Goal: Transaction & Acquisition: Purchase product/service

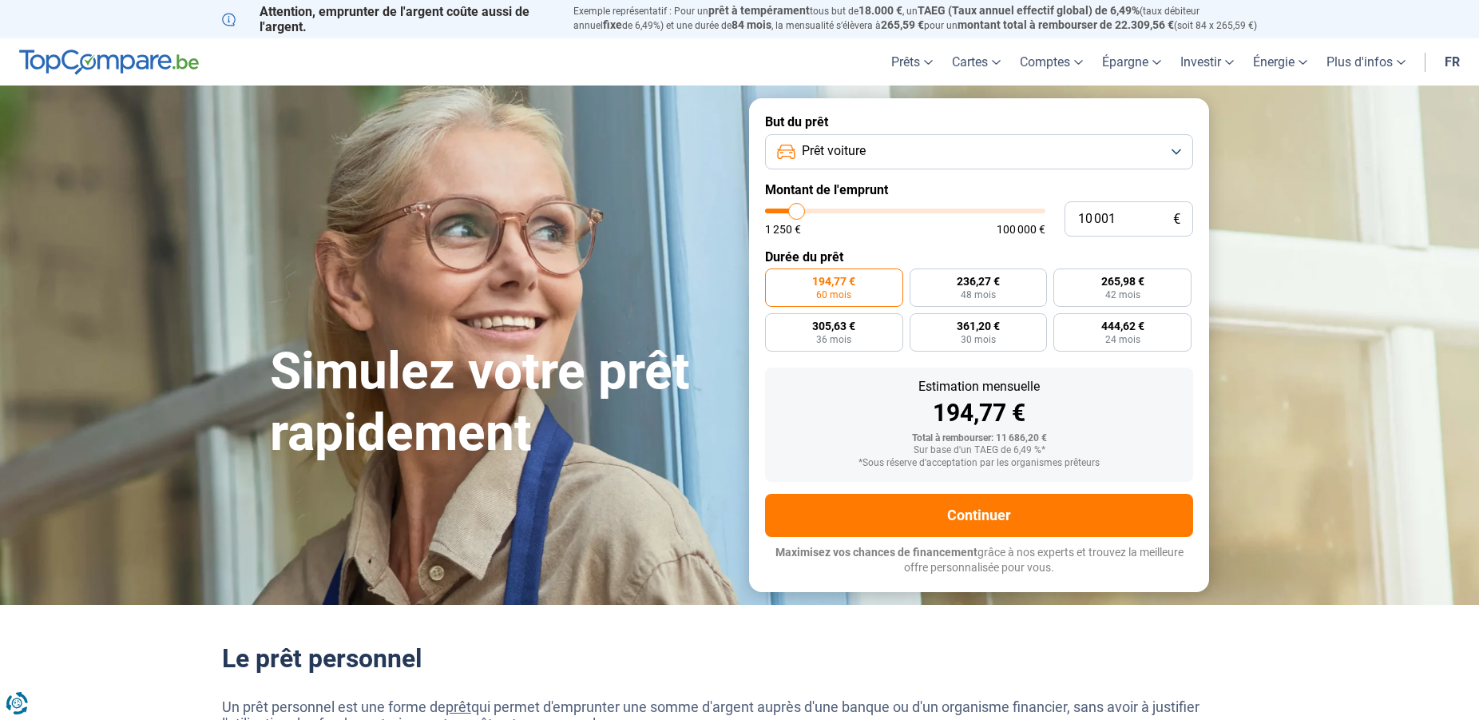
type input "11 500"
type input "11500"
type input "12 250"
type input "12250"
type input "12 750"
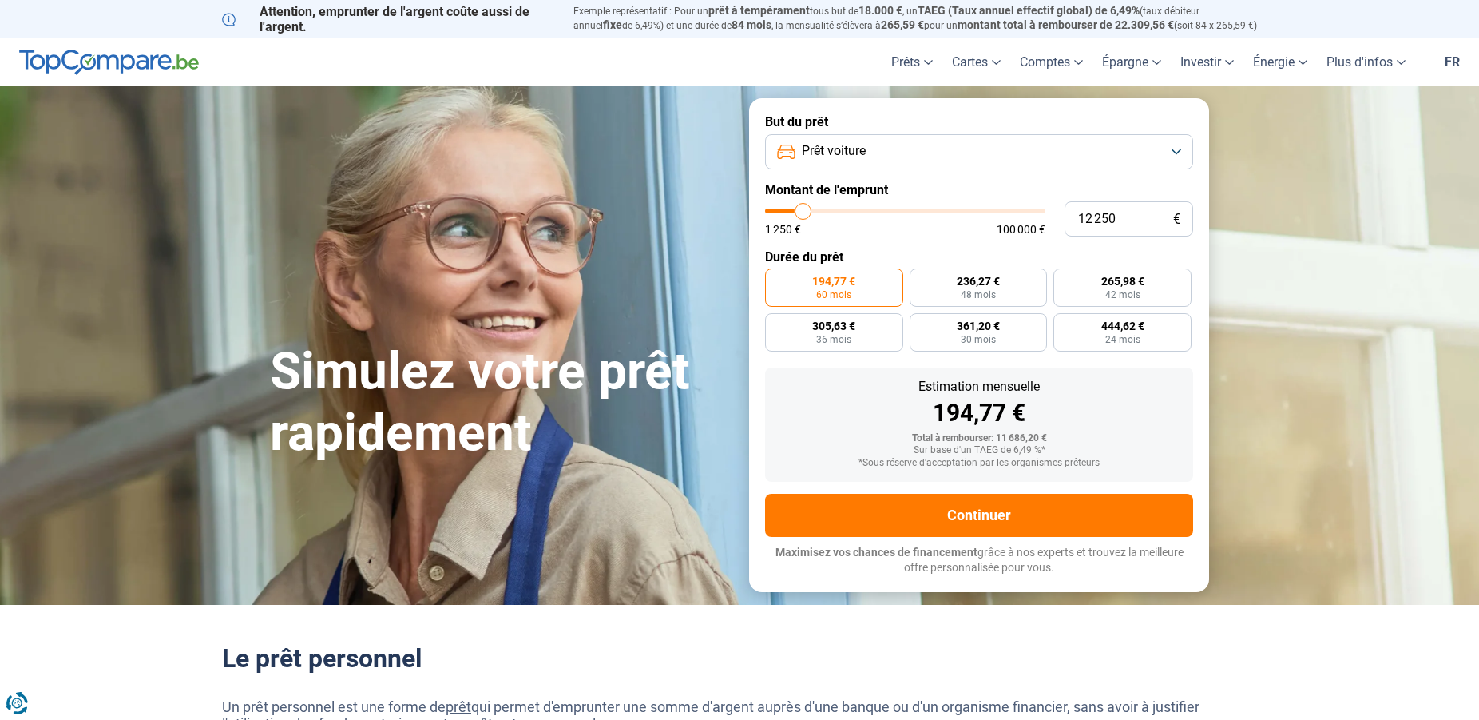
type input "12750"
type input "13 000"
type input "13000"
type input "13 750"
type input "13750"
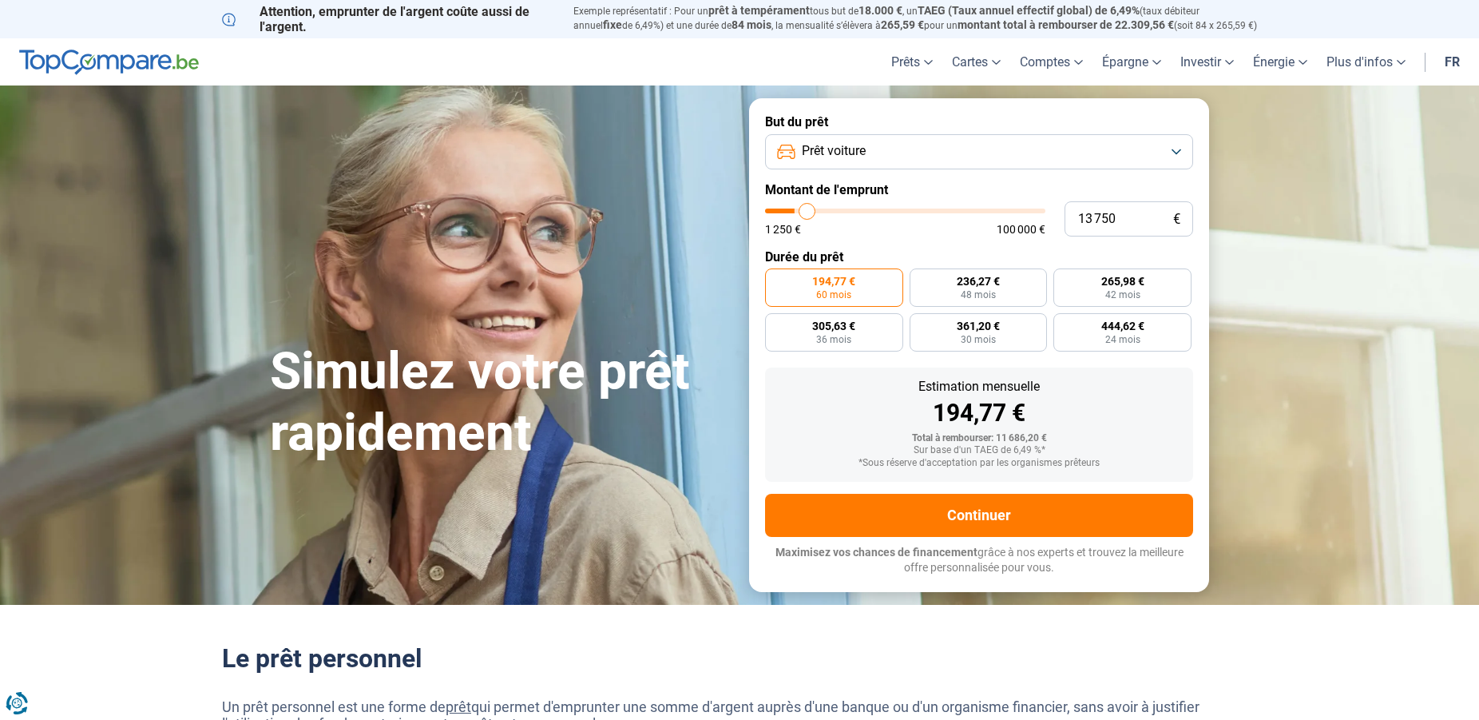
type input "14 250"
type input "14250"
type input "15 250"
type input "15250"
type input "15 750"
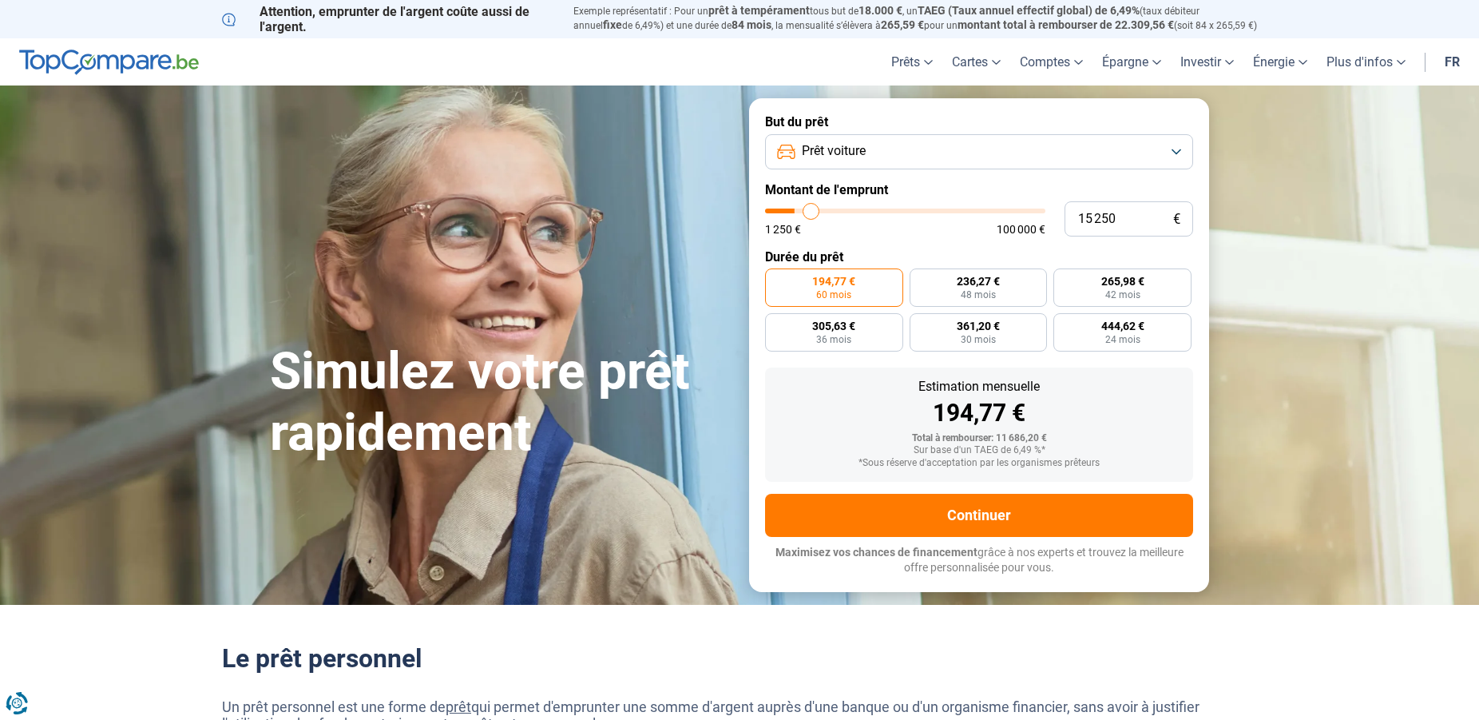
type input "15750"
type input "16 000"
type input "16000"
type input "16 250"
type input "16250"
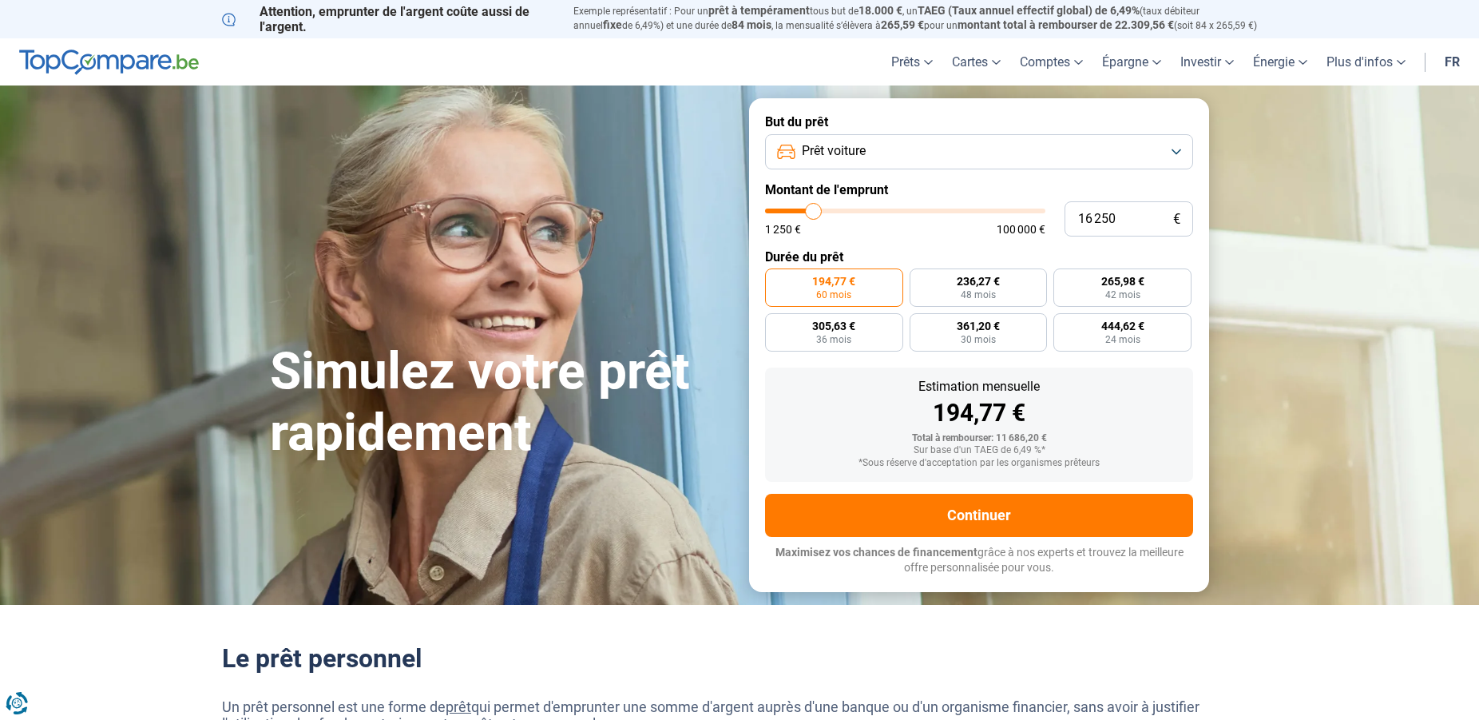
type input "16 750"
type input "16750"
type input "17 000"
type input "17000"
type input "17 250"
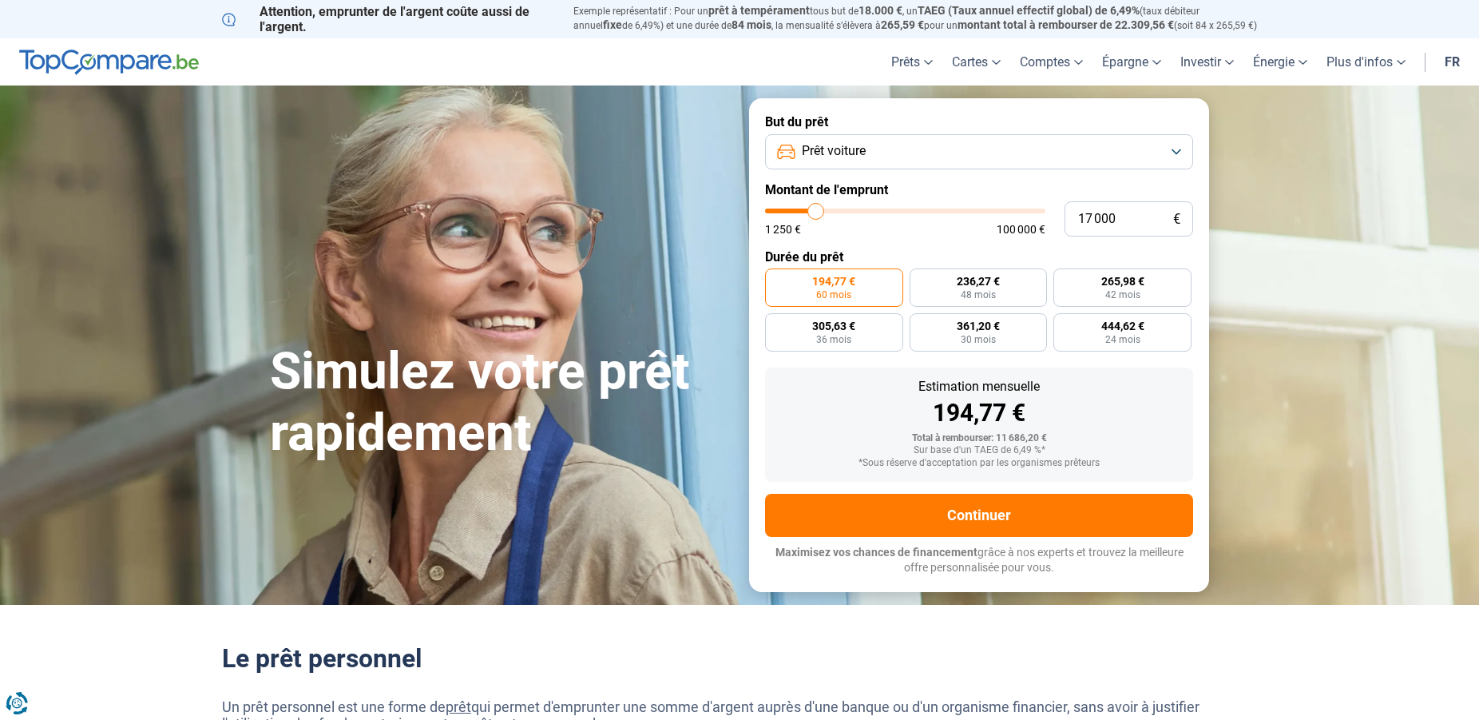
type input "17250"
type input "17 500"
type input "17500"
type input "17 750"
type input "17750"
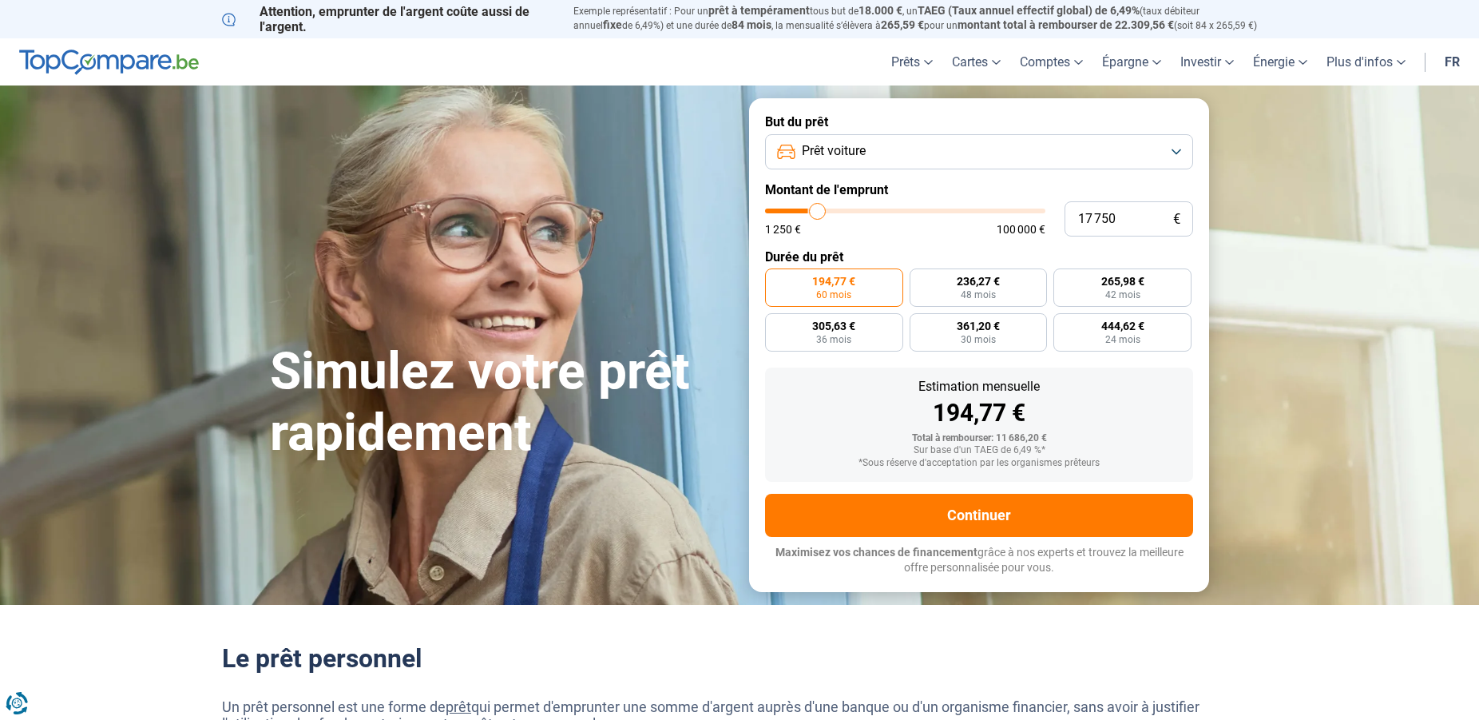
type input "18 250"
type input "18250"
type input "18 750"
type input "18750"
type input "20 000"
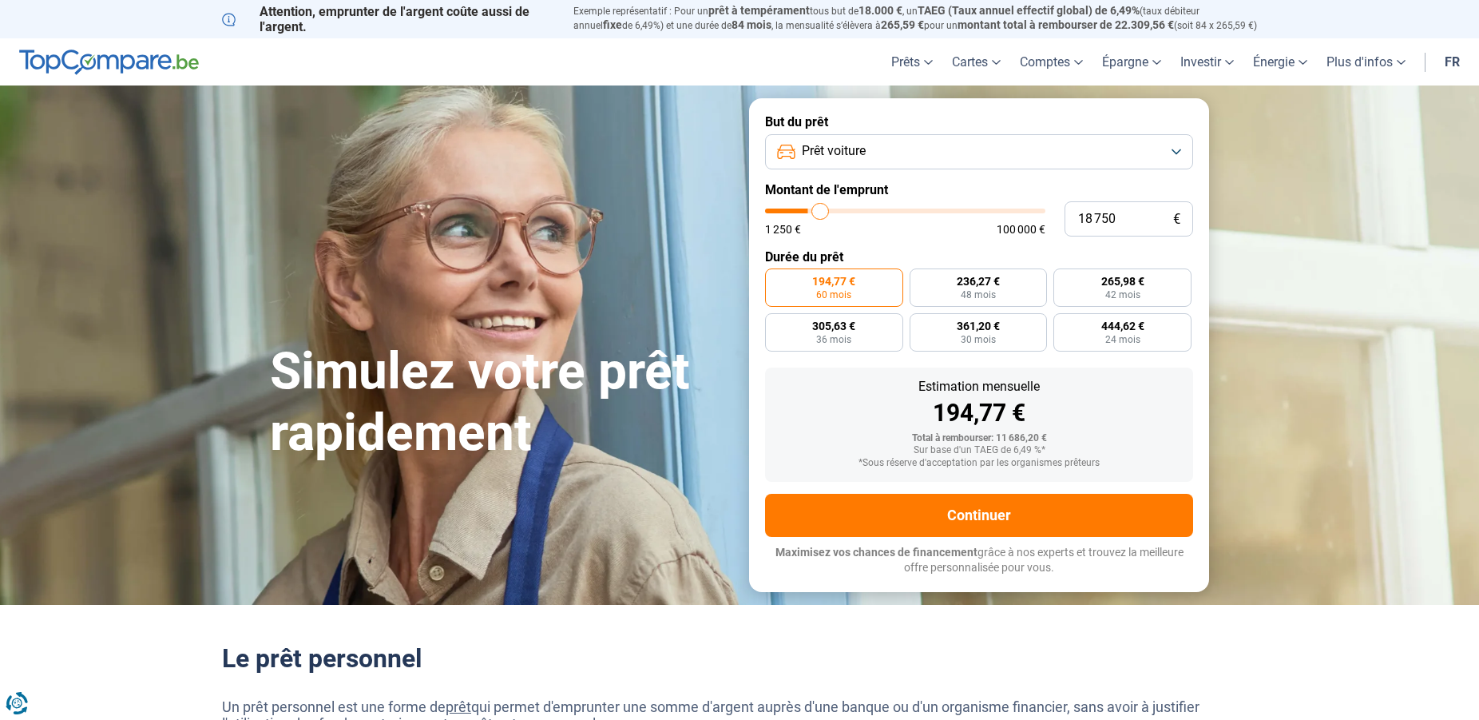
type input "20000"
type input "20 750"
type input "20750"
type input "21 750"
type input "21750"
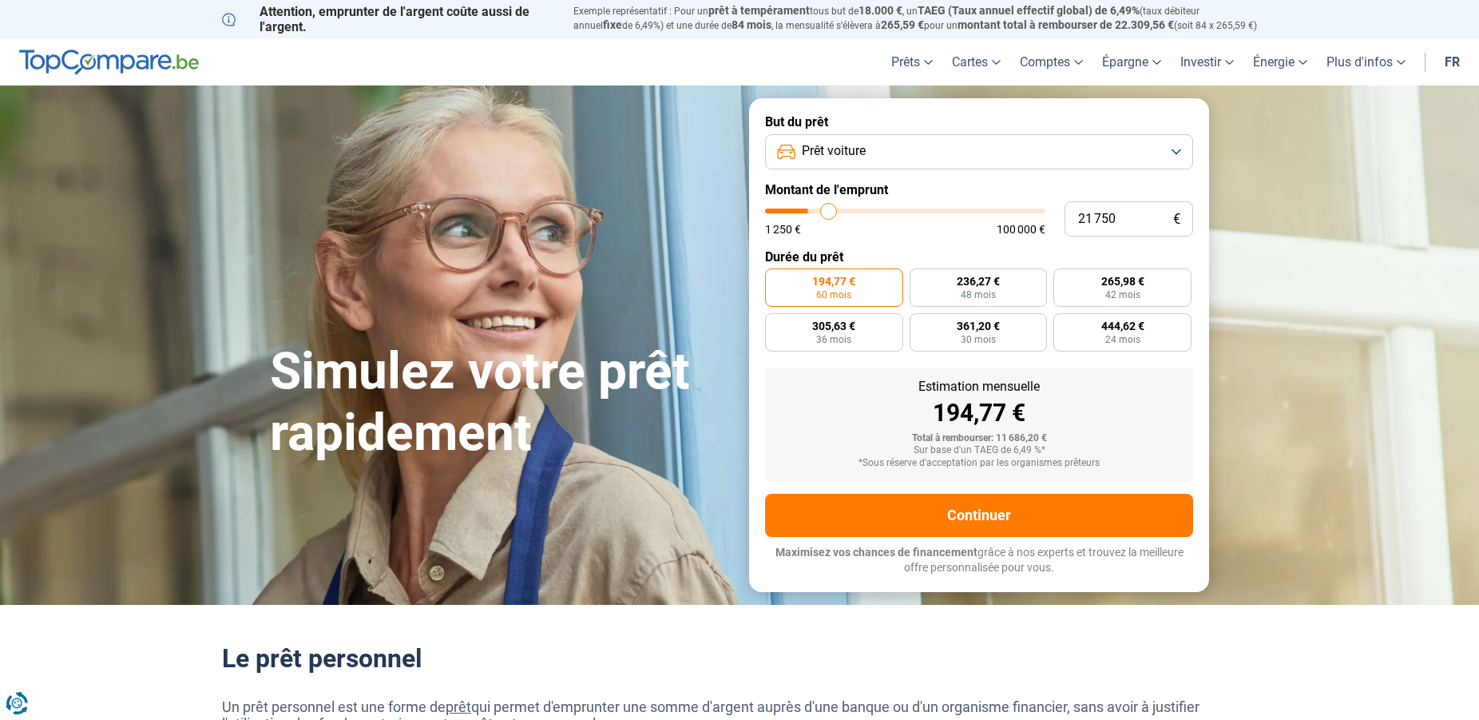
type input "22 500"
type input "22500"
type input "23 250"
type input "23250"
type input "24 000"
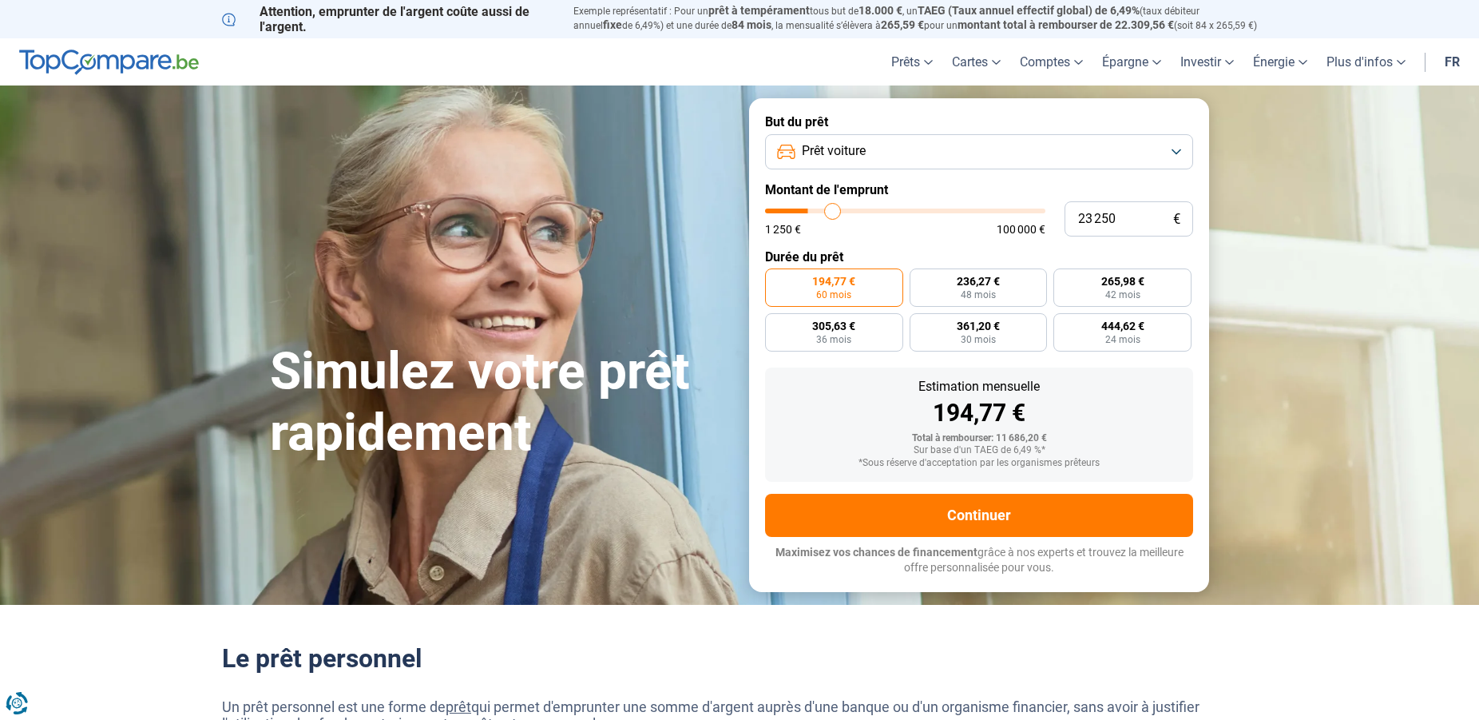
type input "24000"
type input "24 500"
type input "24500"
type input "24 750"
type input "24750"
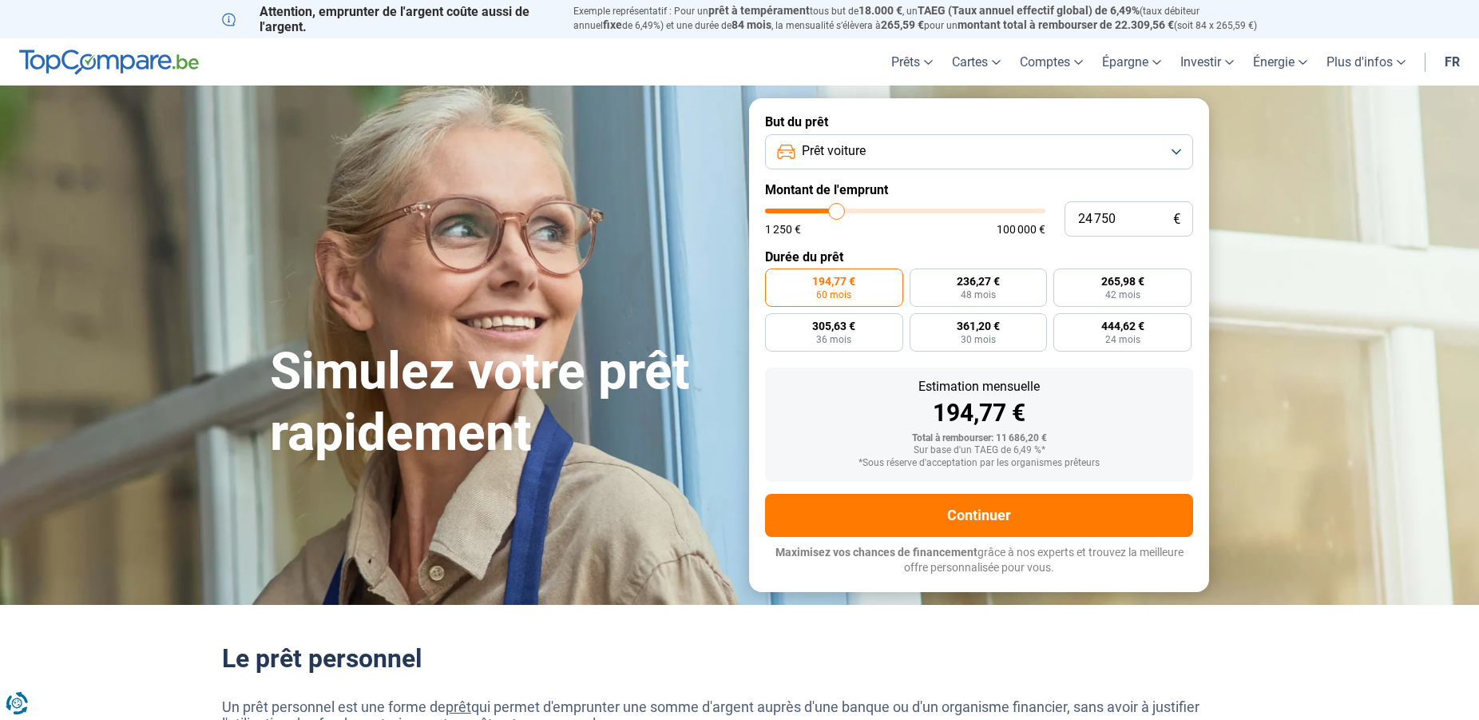
type input "25 250"
type input "25250"
type input "25 500"
type input "25500"
type input "26 000"
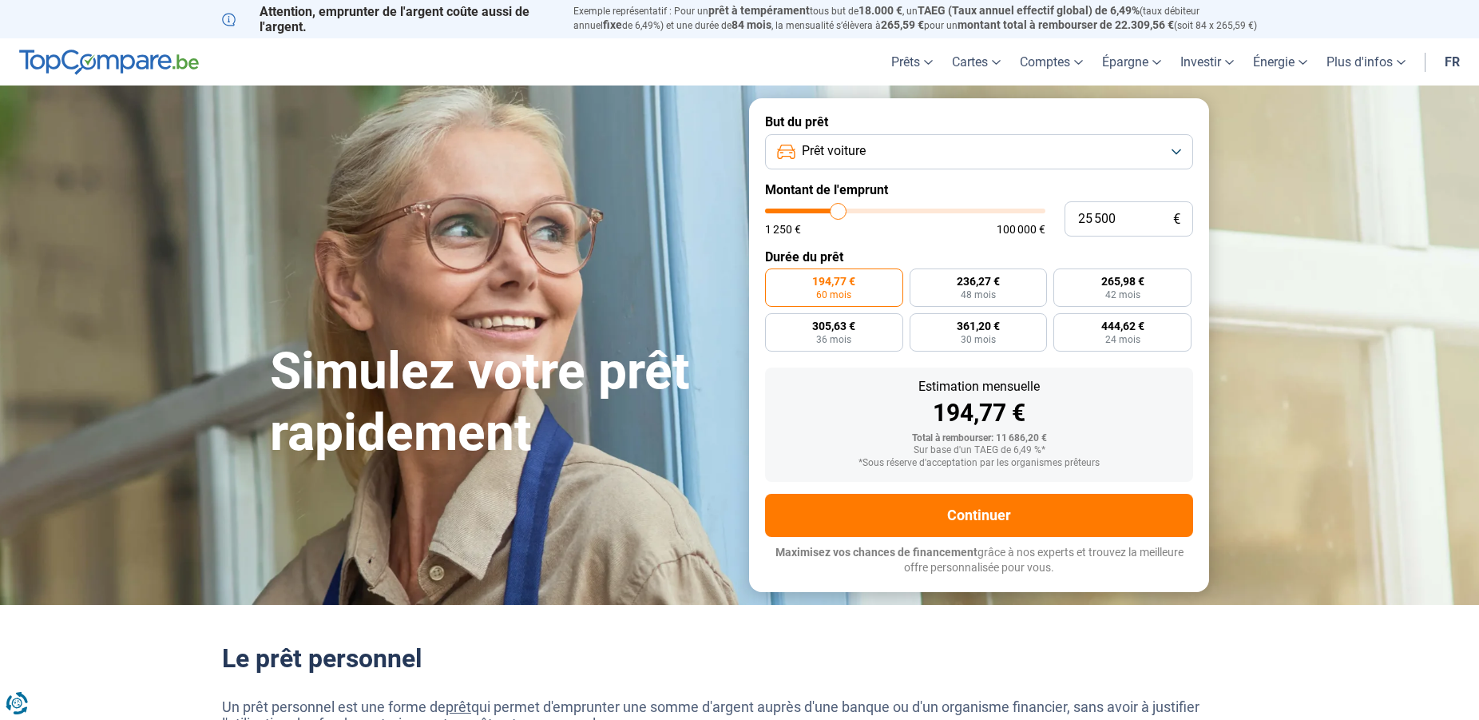
type input "26000"
type input "26 500"
type input "26500"
type input "26 750"
type input "26750"
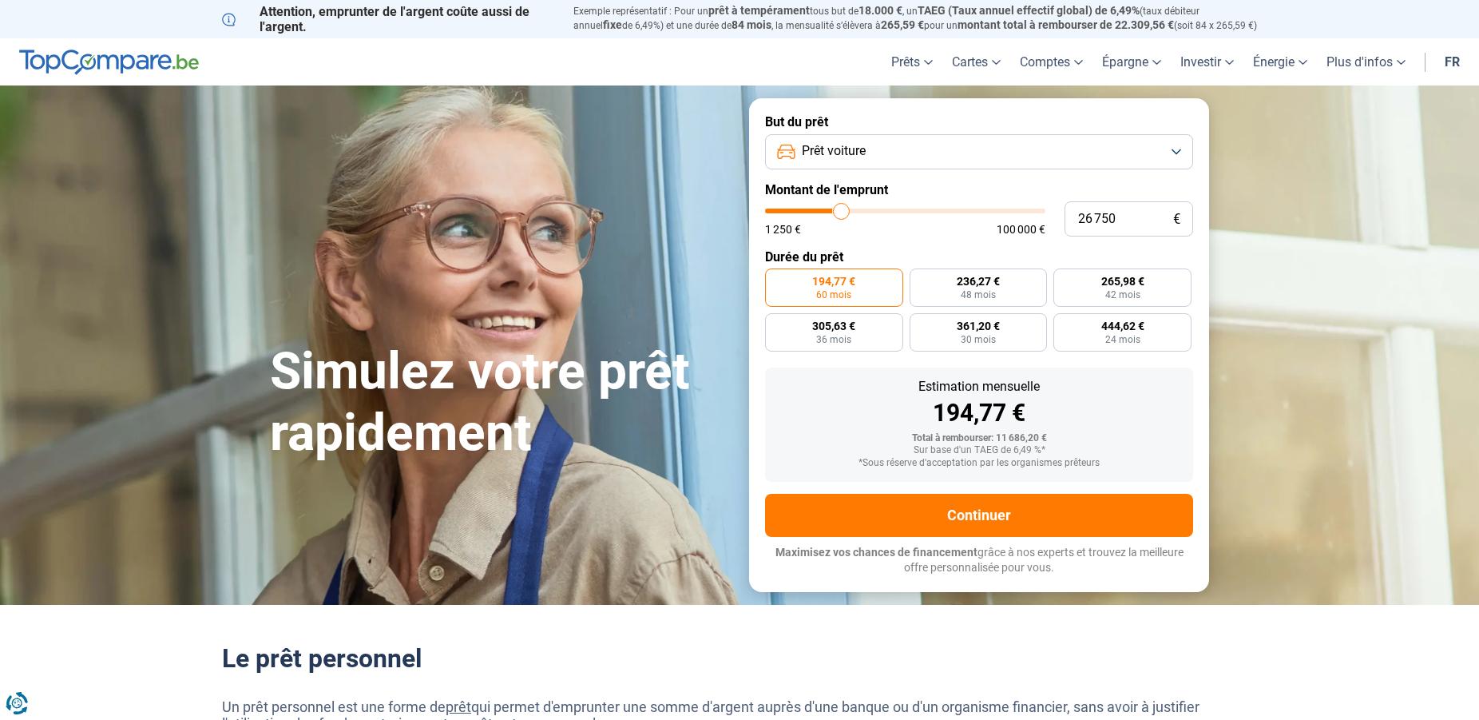
type input "27 000"
type input "27000"
type input "27 500"
type input "27500"
type input "27 750"
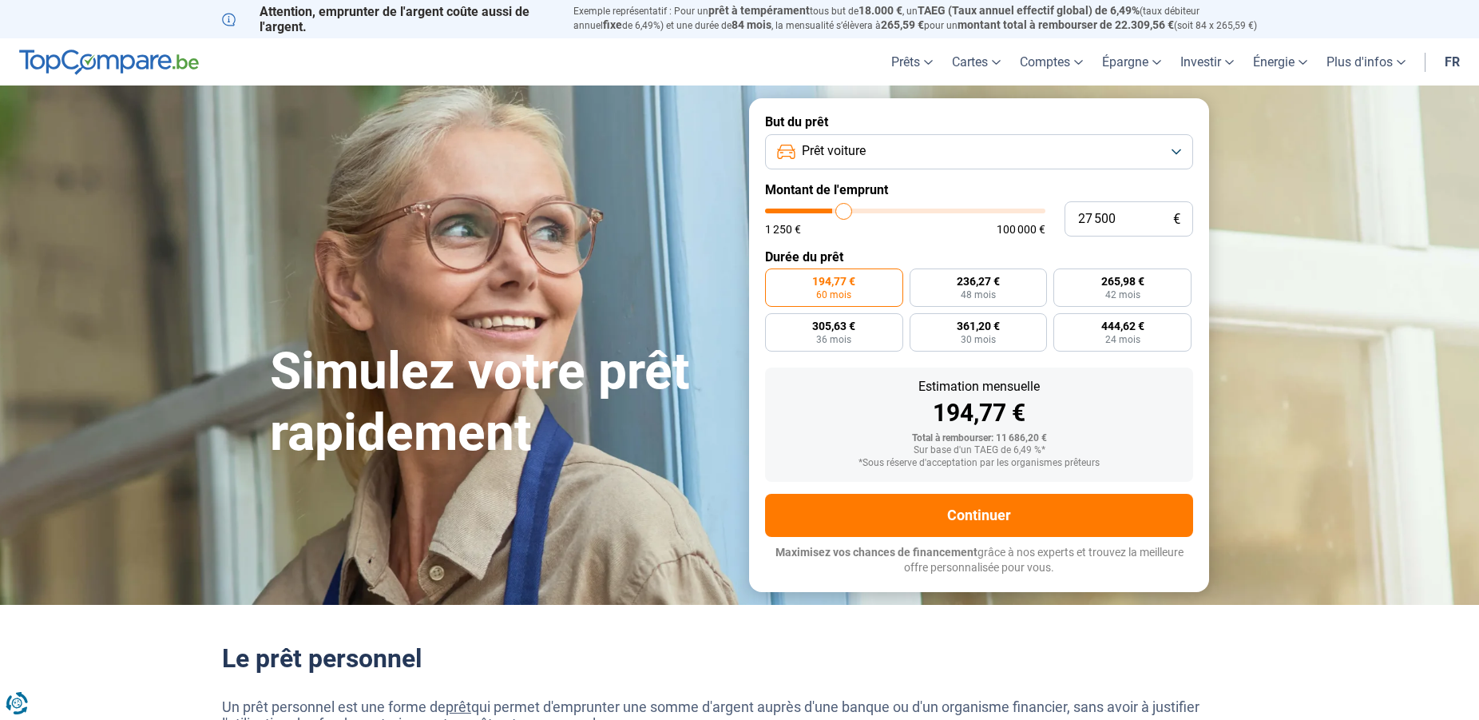
type input "27750"
type input "28 000"
type input "28000"
type input "28 250"
type input "28250"
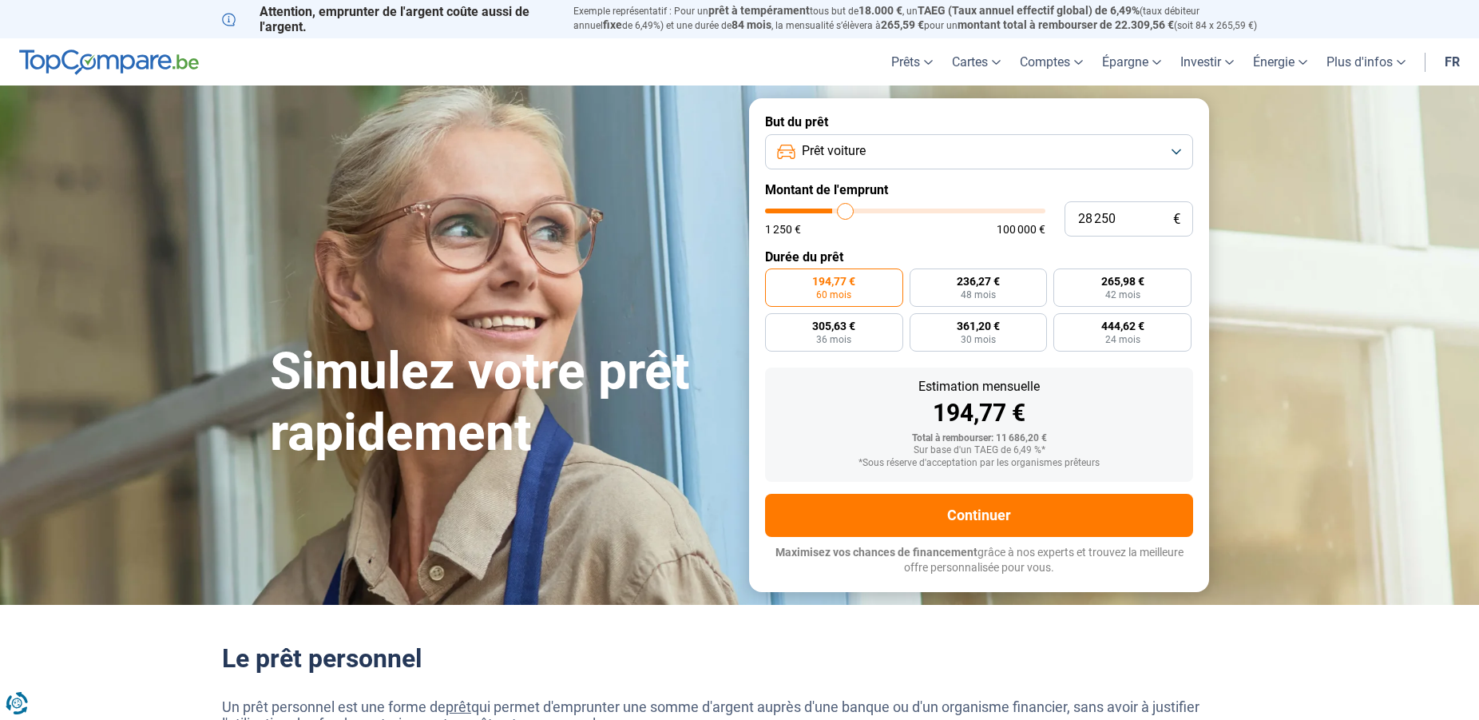
type input "28 500"
type input "28500"
type input "29 000"
type input "29000"
type input "29 250"
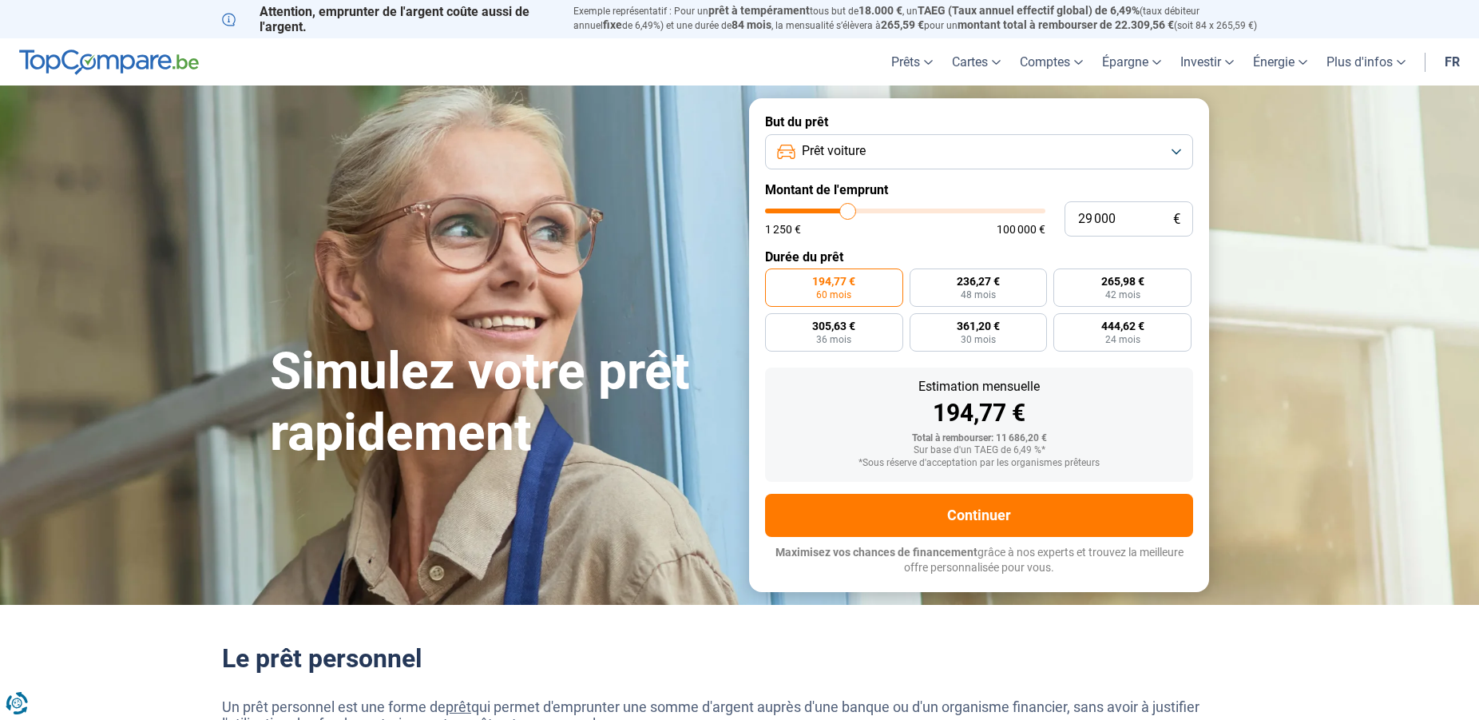
type input "29250"
type input "29 500"
type input "29500"
type input "29 750"
type input "29750"
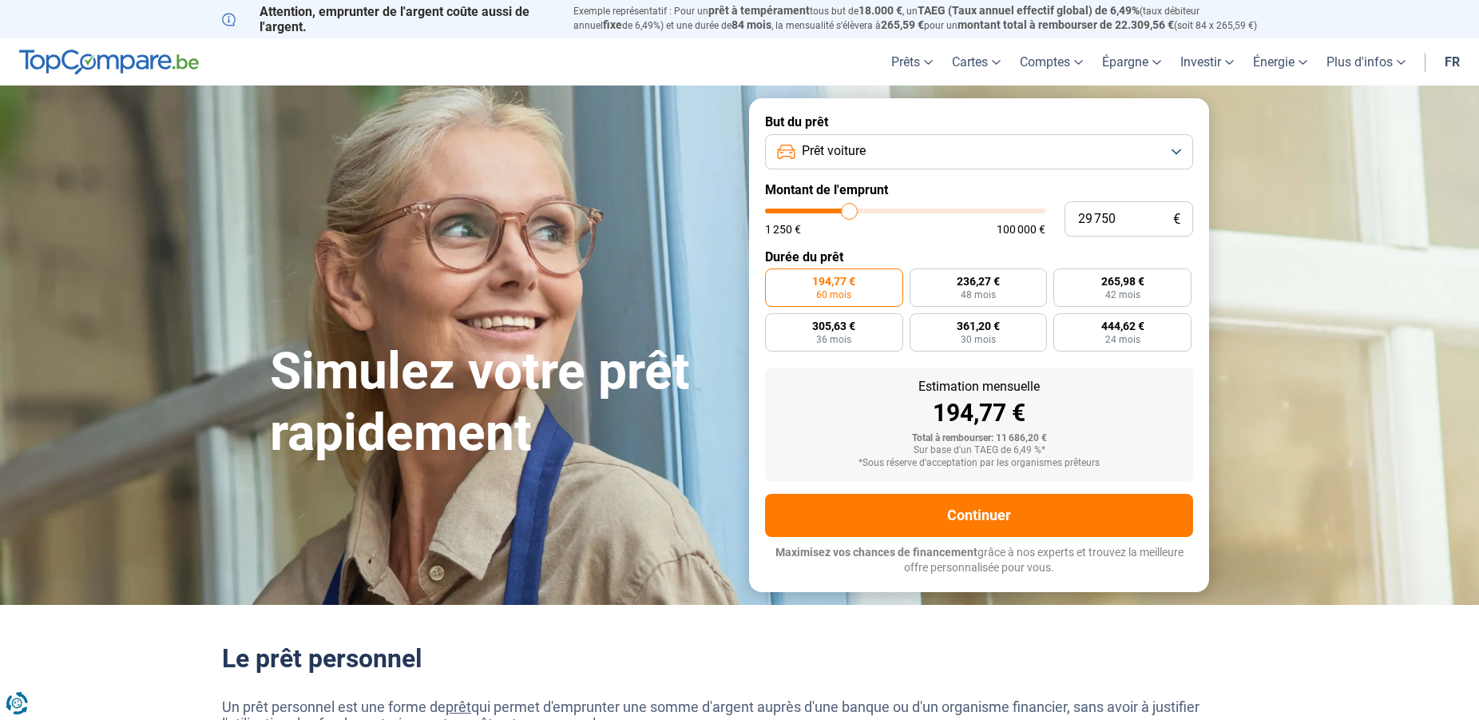
type input "30 000"
type input "30000"
type input "30 500"
type input "30500"
type input "30 750"
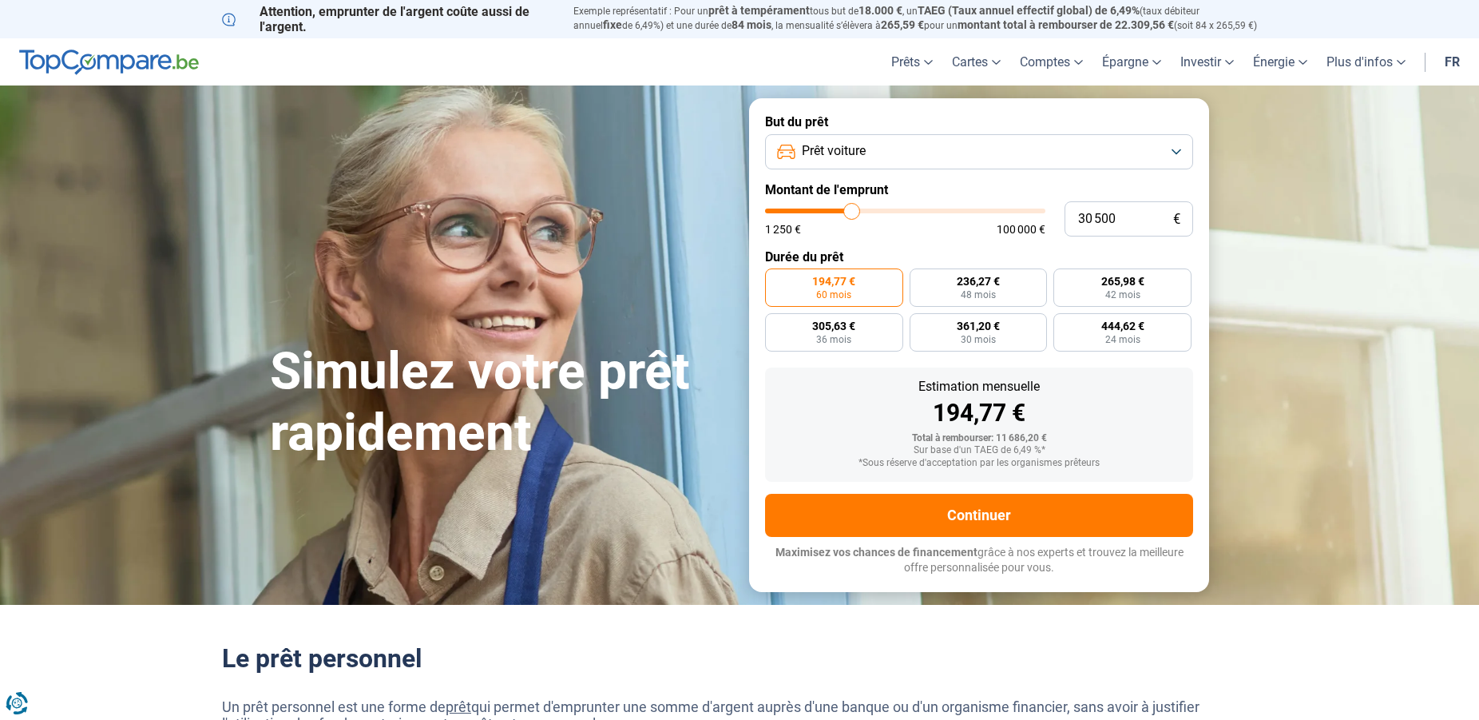
type input "30750"
type input "31 000"
type input "31000"
type input "31 250"
type input "31250"
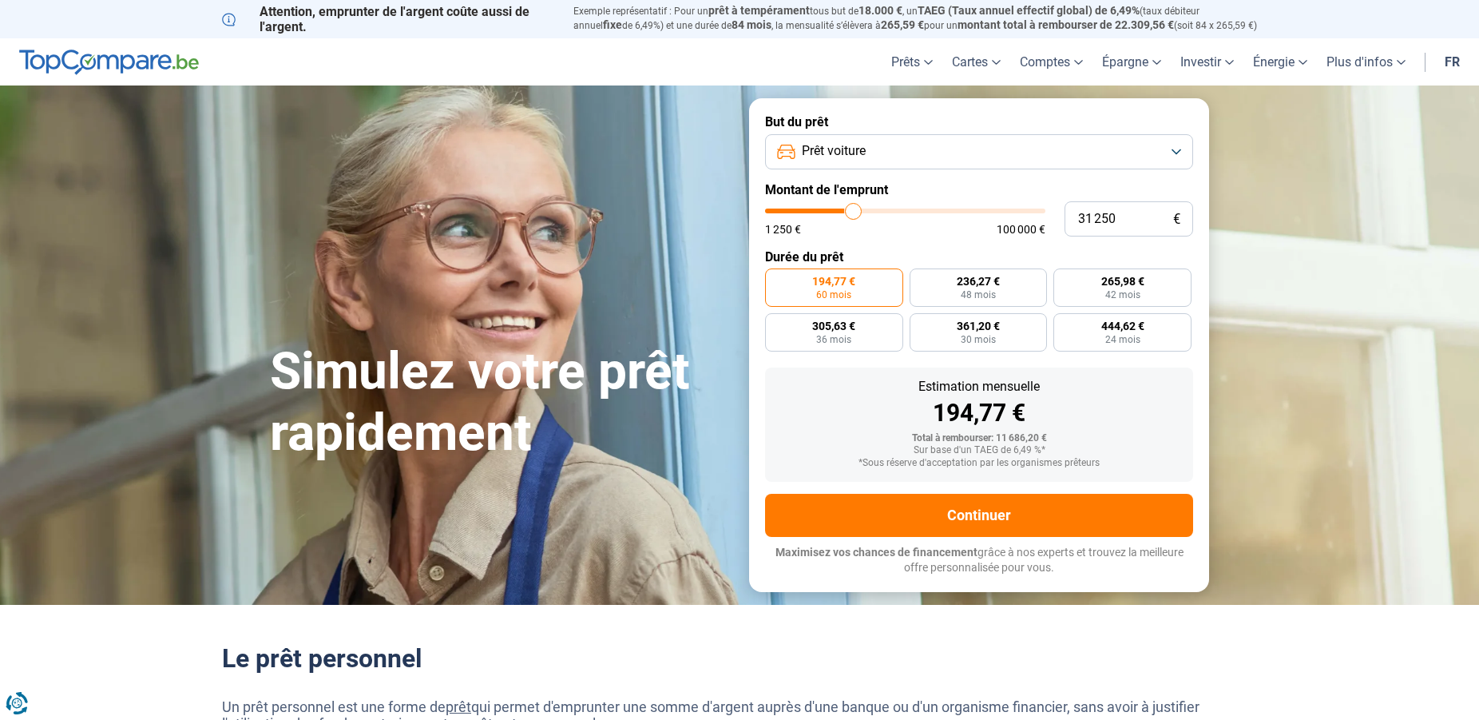
type input "31 500"
type input "31500"
type input "32 000"
type input "32000"
type input "32 250"
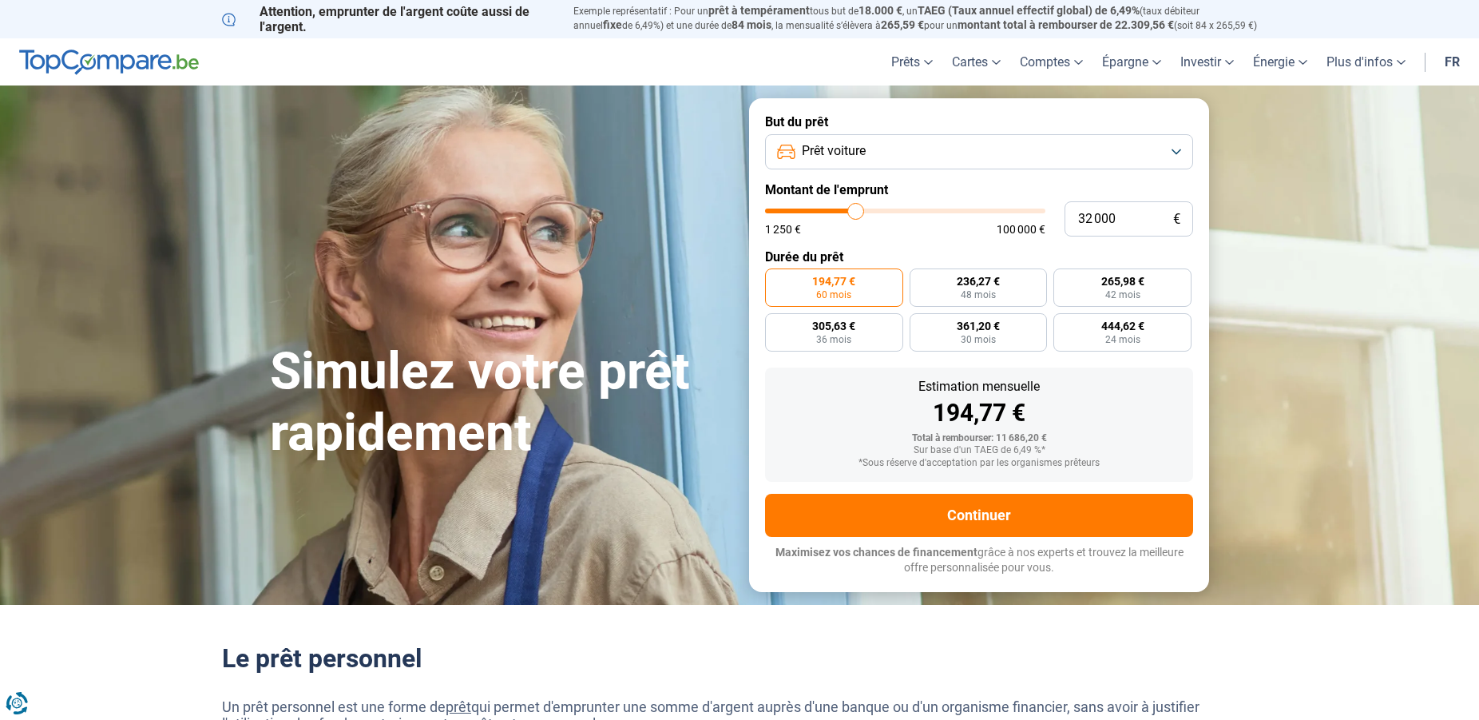
type input "32250"
type input "32 500"
type input "32500"
type input "32 750"
type input "32750"
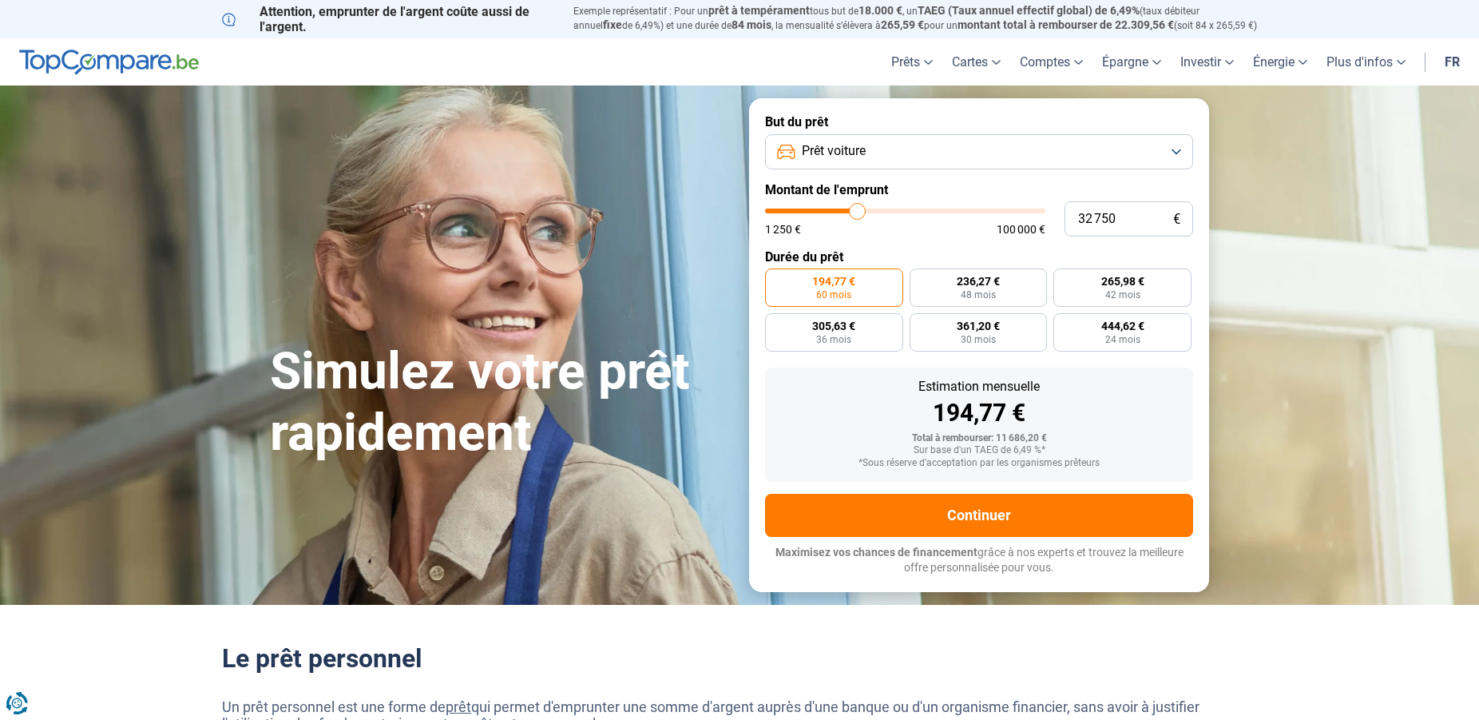
type input "33 000"
type input "33000"
type input "33 500"
type input "33500"
type input "33 750"
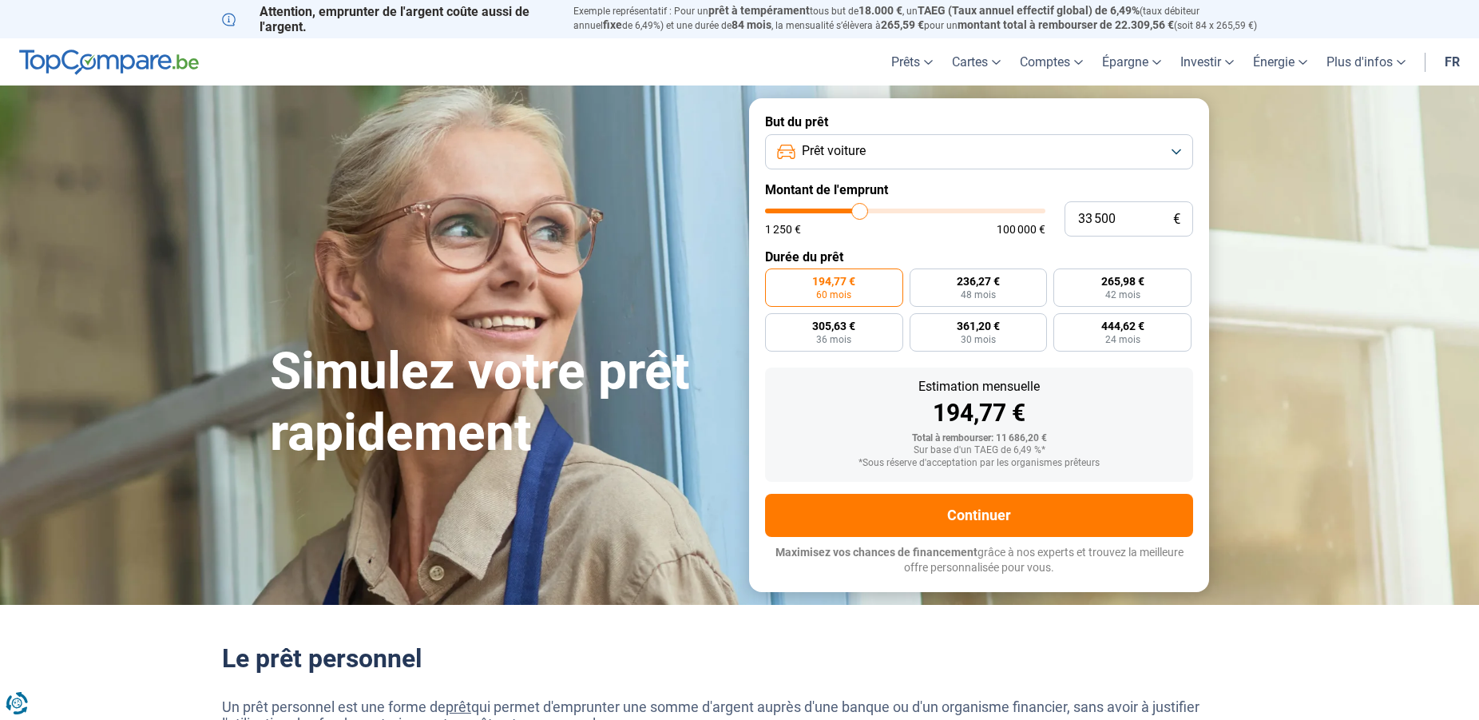
type input "33750"
type input "34 000"
type input "34000"
type input "34 250"
drag, startPoint x: 801, startPoint y: 209, endPoint x: 862, endPoint y: 214, distance: 60.9
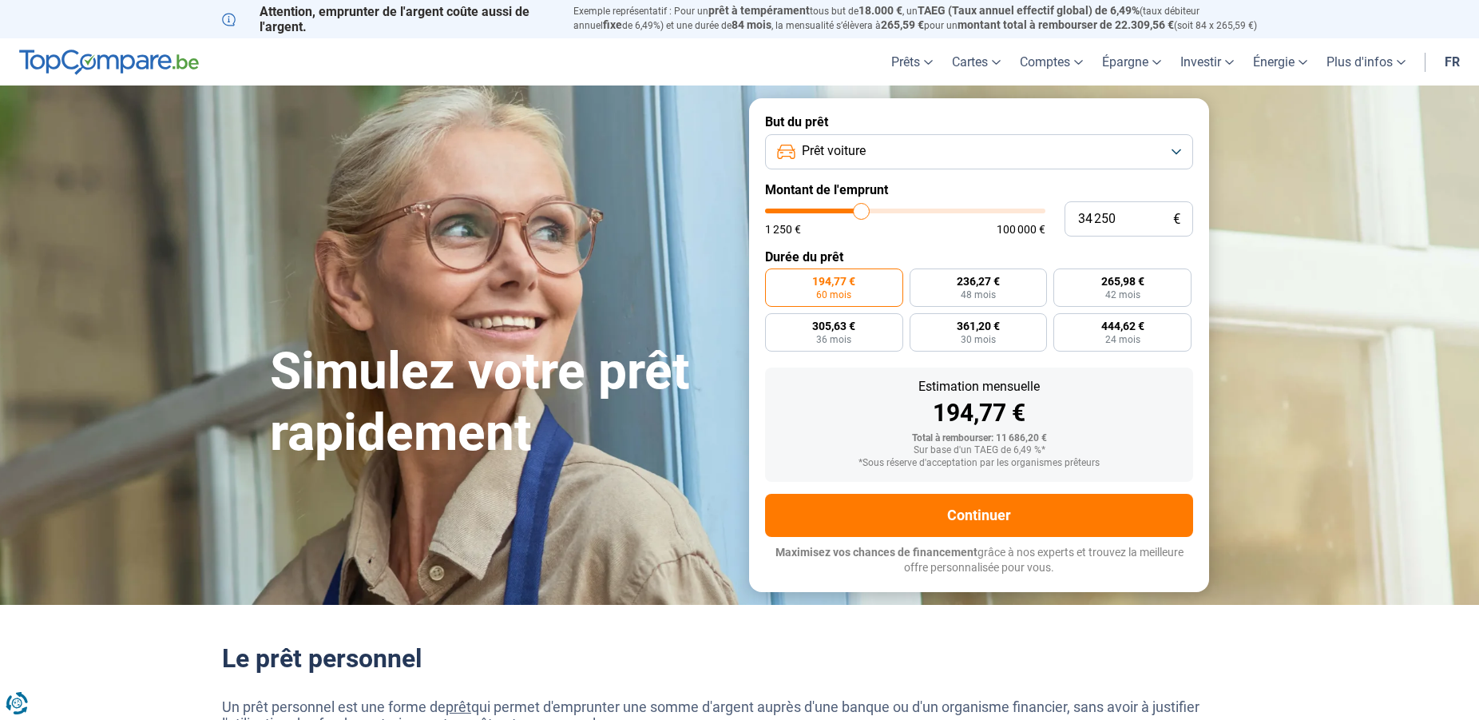
type input "34250"
click at [862, 213] on input "range" at bounding box center [905, 210] width 280 height 5
radio input "false"
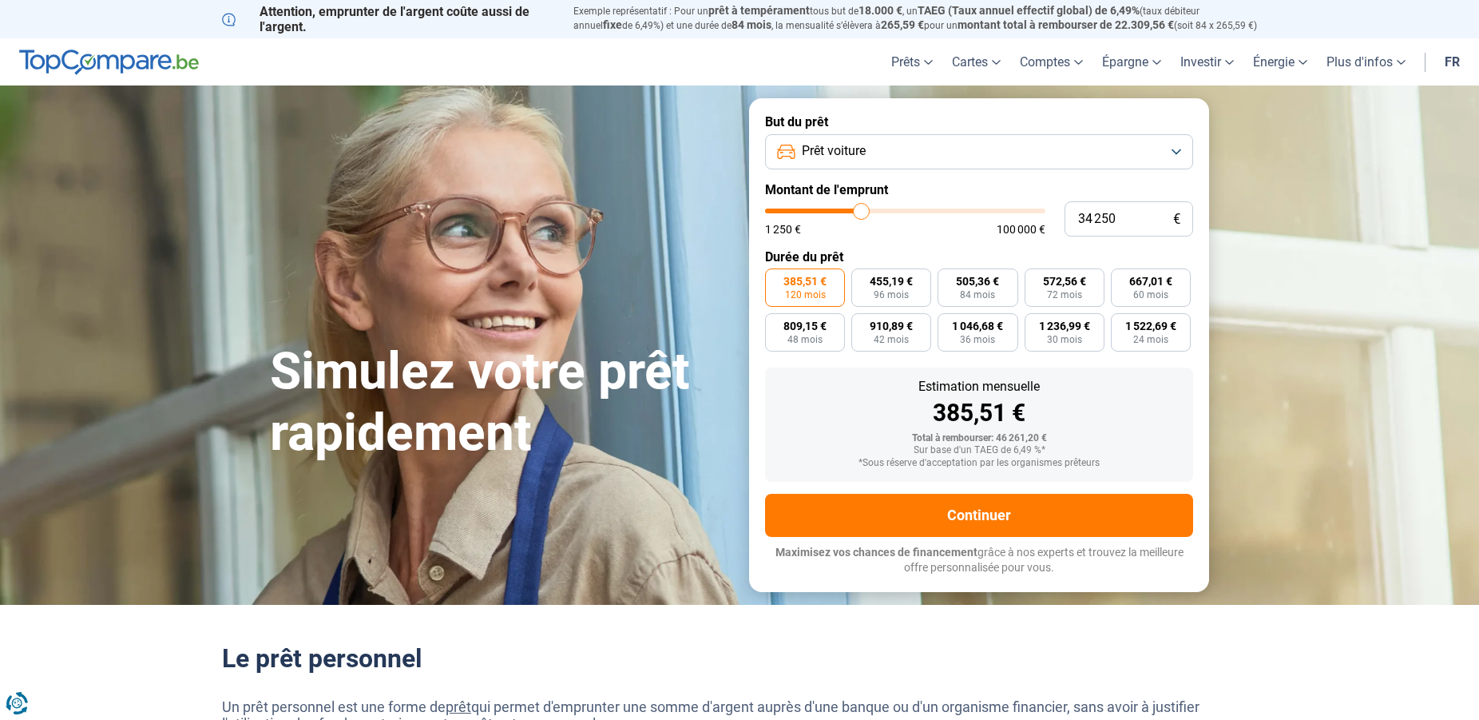
type input "34 500"
type input "34500"
type input "35 000"
type input "35000"
type input "35 250"
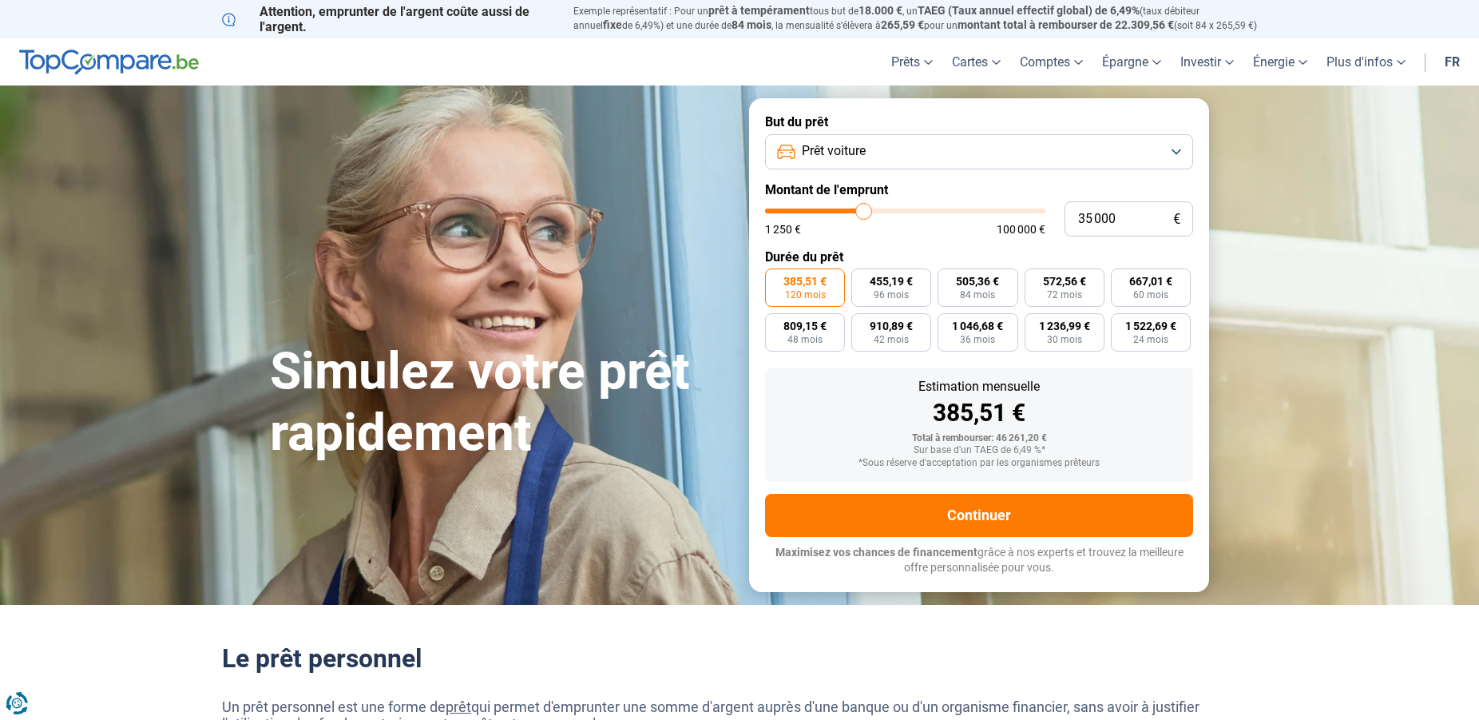
type input "35250"
type input "35 500"
type input "35500"
type input "35 750"
type input "35750"
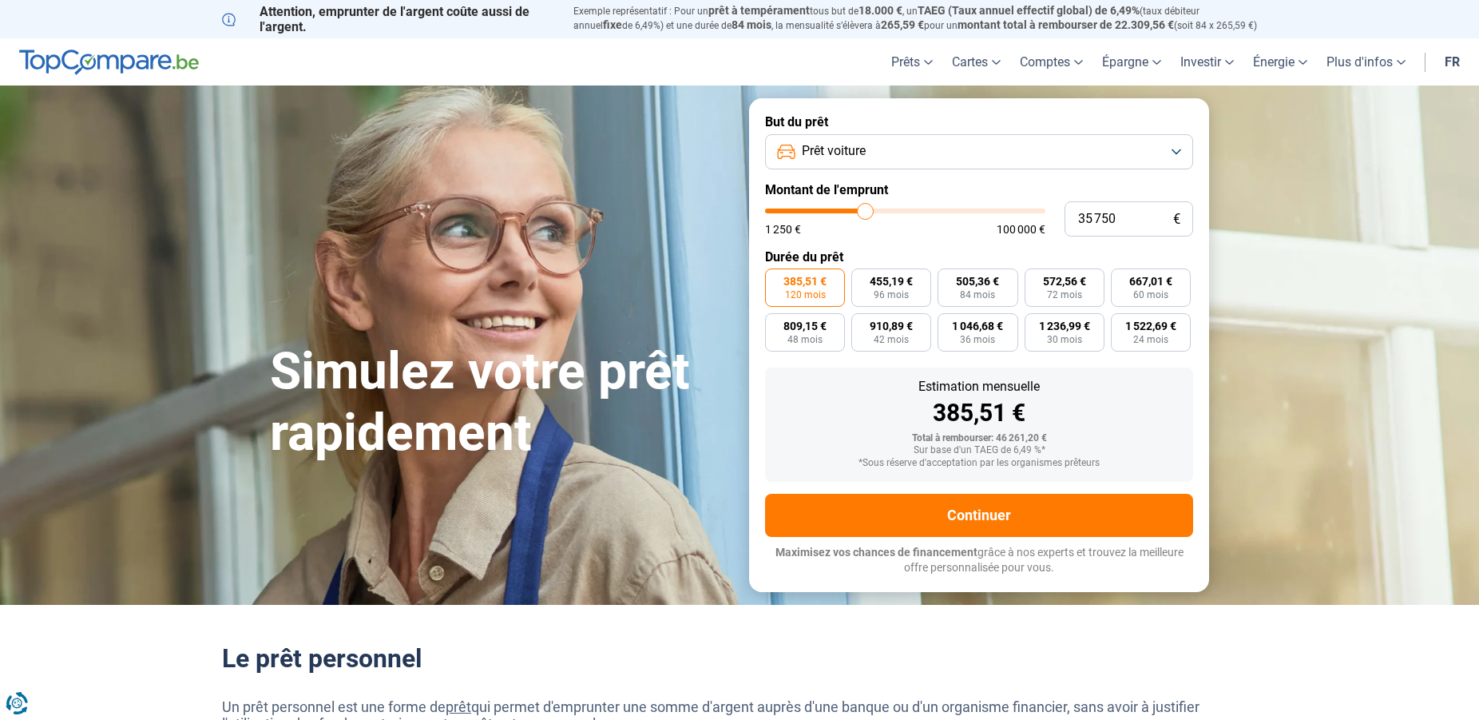
type input "36 000"
type input "36000"
type input "36 500"
type input "36500"
type input "36 750"
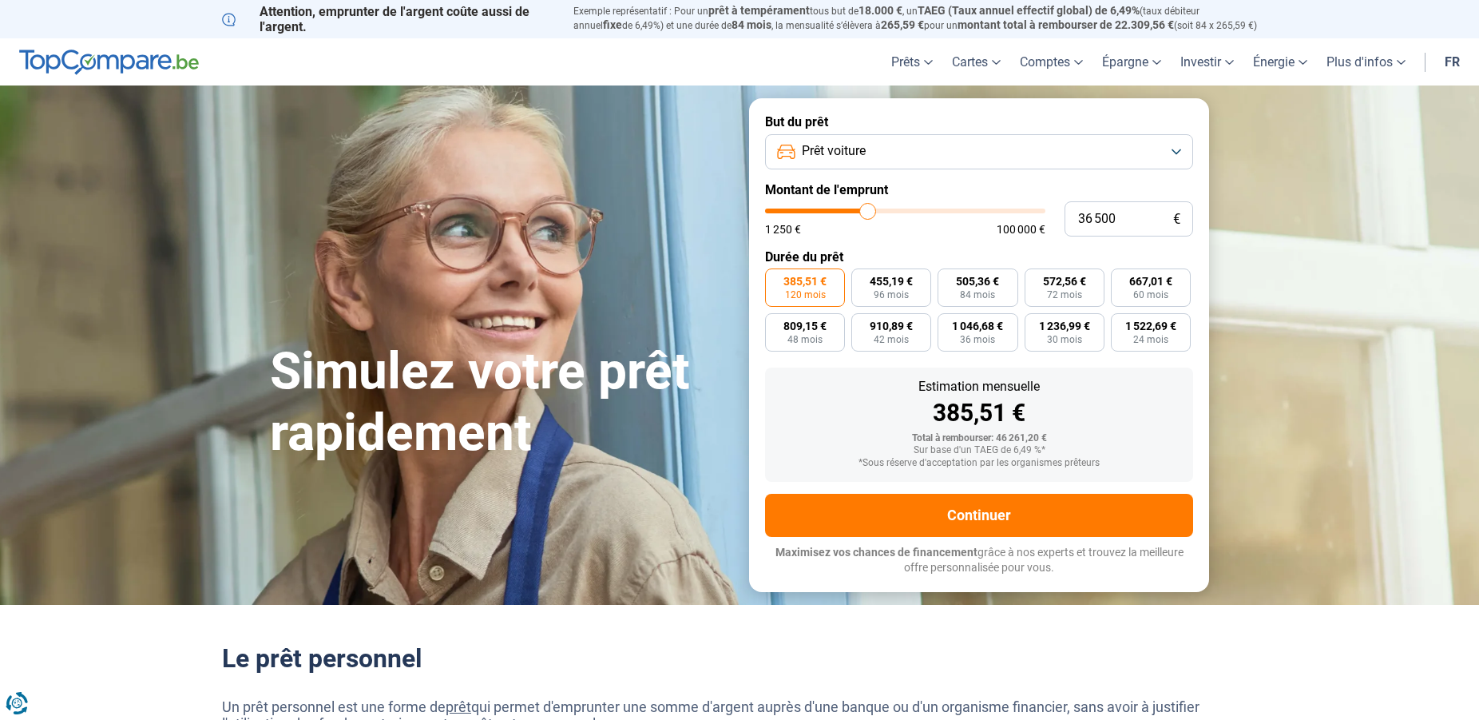
type input "36750"
type input "37 000"
type input "37000"
type input "36 750"
type input "36750"
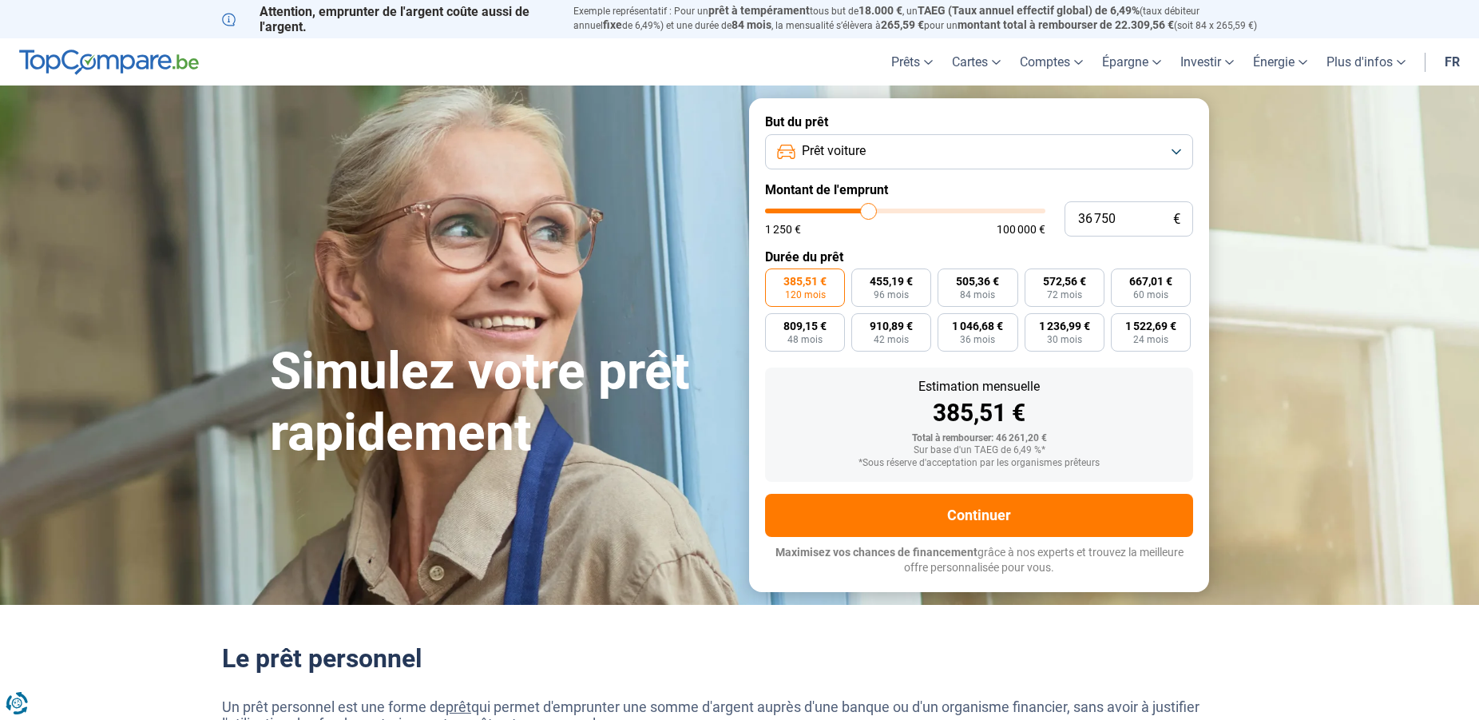
type input "36 500"
type input "36500"
type input "36 000"
type input "36000"
type input "35 500"
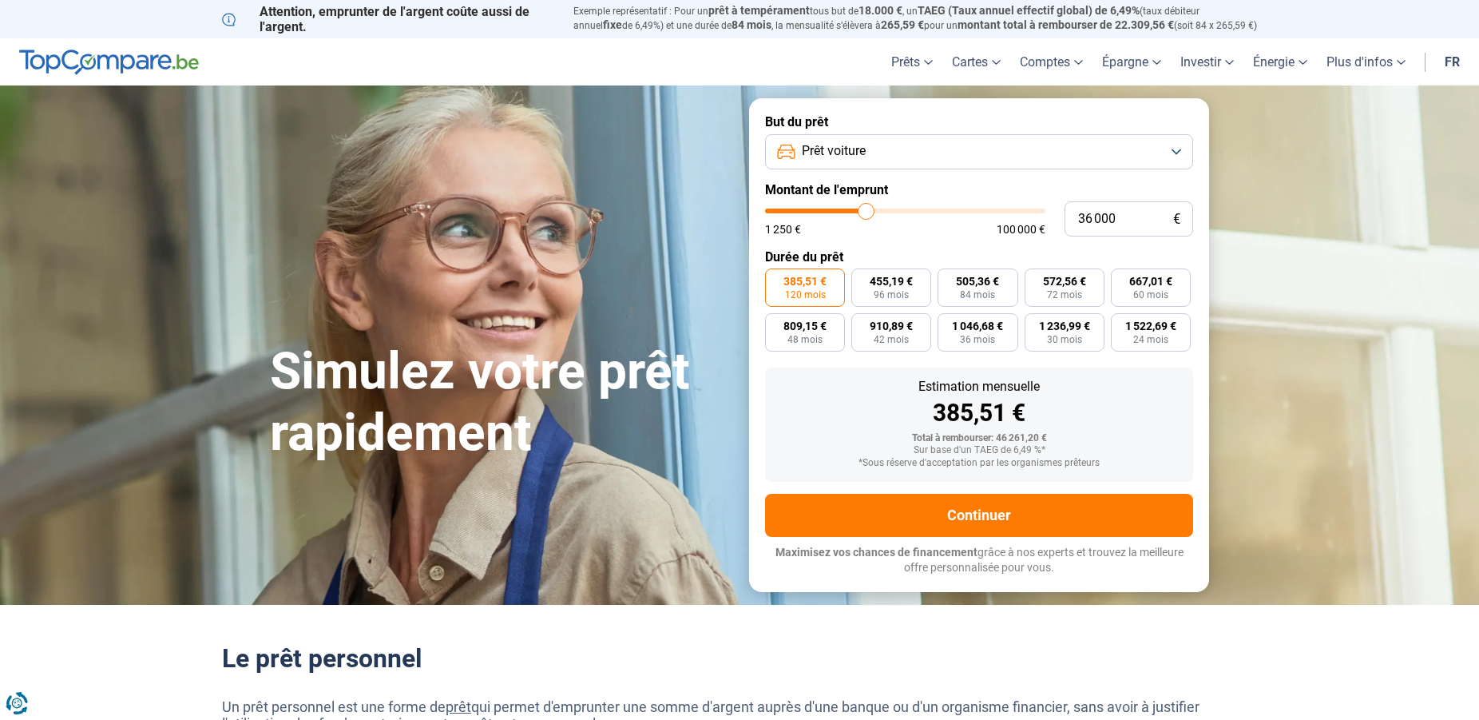
type input "35500"
type input "35 250"
type input "35250"
click at [864, 212] on input "range" at bounding box center [905, 210] width 280 height 5
type input "35 000"
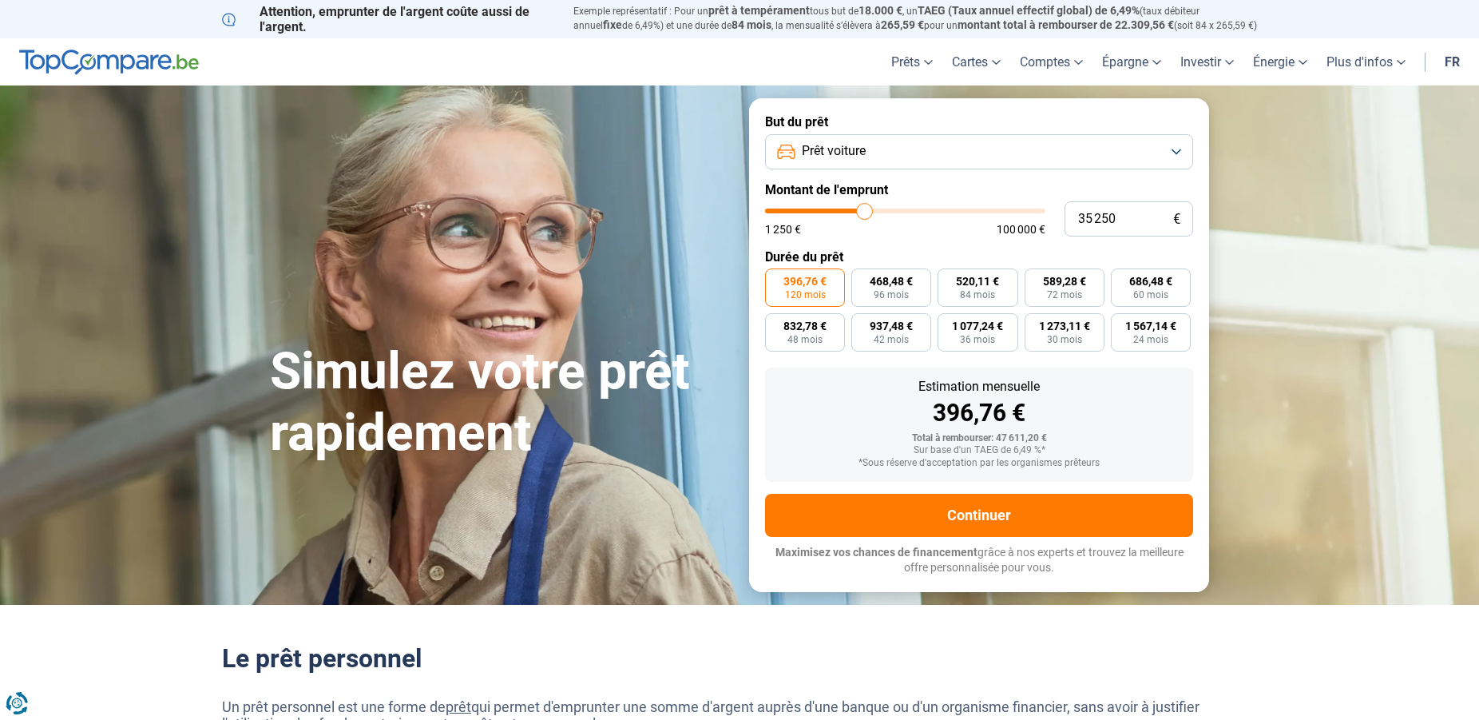
type input "35000"
type input "34 500"
type input "34500"
type input "34 250"
type input "34250"
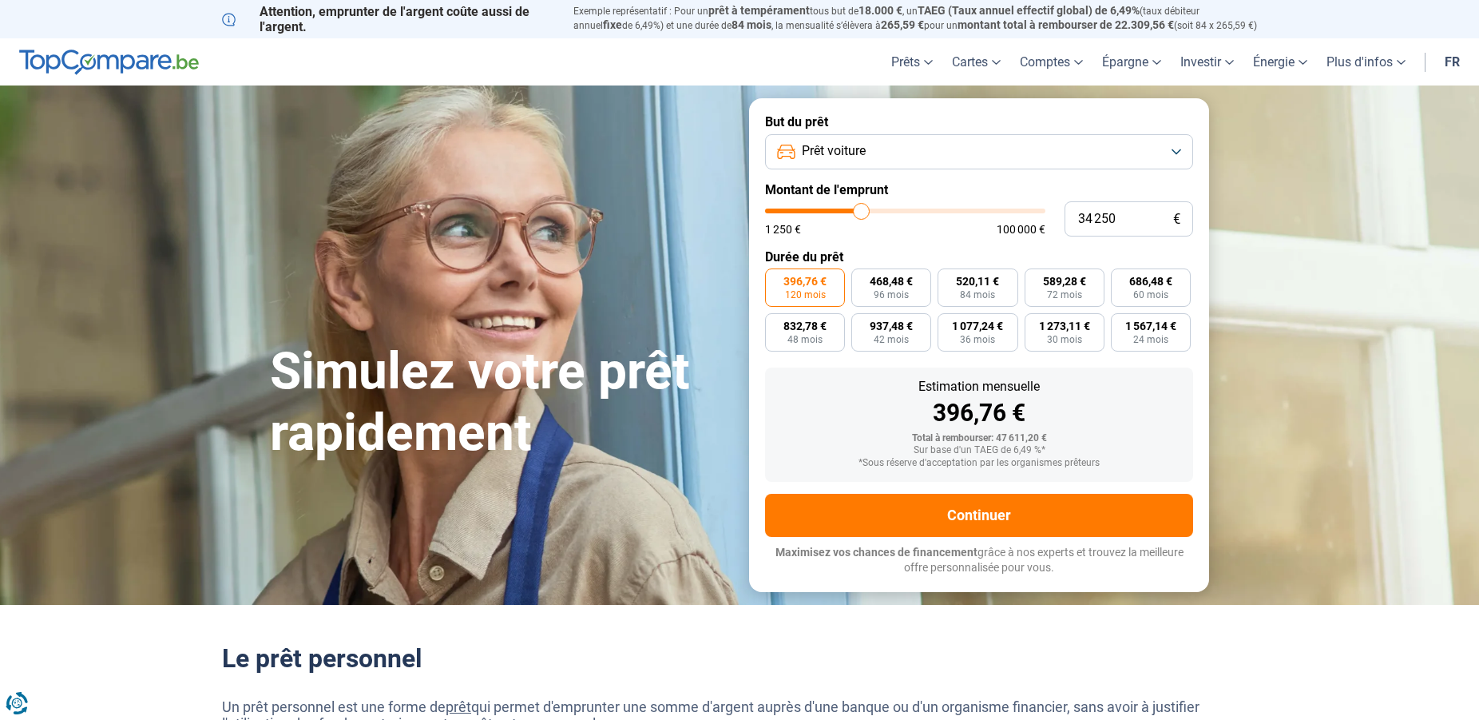
type input "34 500"
type input "34500"
type input "35 250"
type input "35250"
type input "35 500"
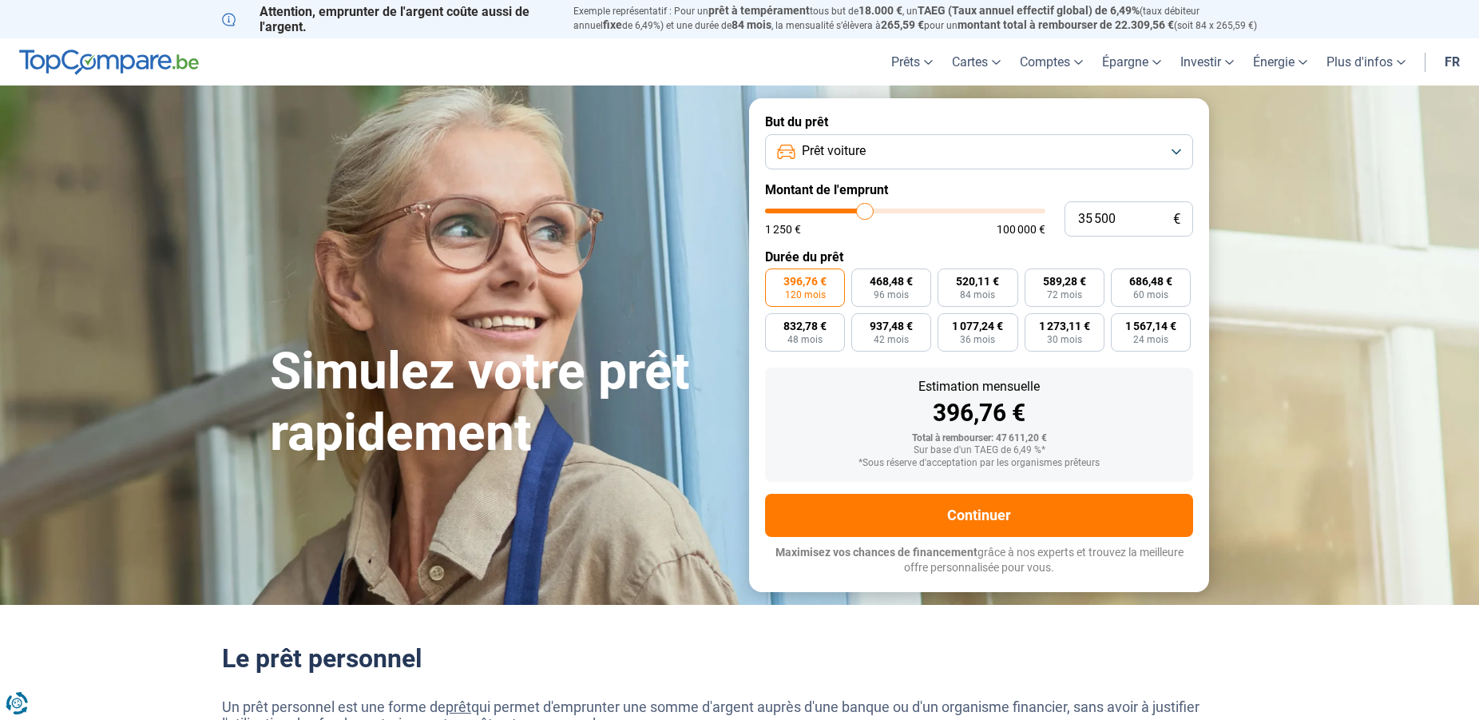
type input "35500"
click at [865, 212] on input "range" at bounding box center [905, 210] width 280 height 5
click at [1112, 216] on input "35 500" at bounding box center [1128, 218] width 129 height 35
click at [1125, 212] on input "35 500" at bounding box center [1128, 218] width 129 height 35
type input "3 550"
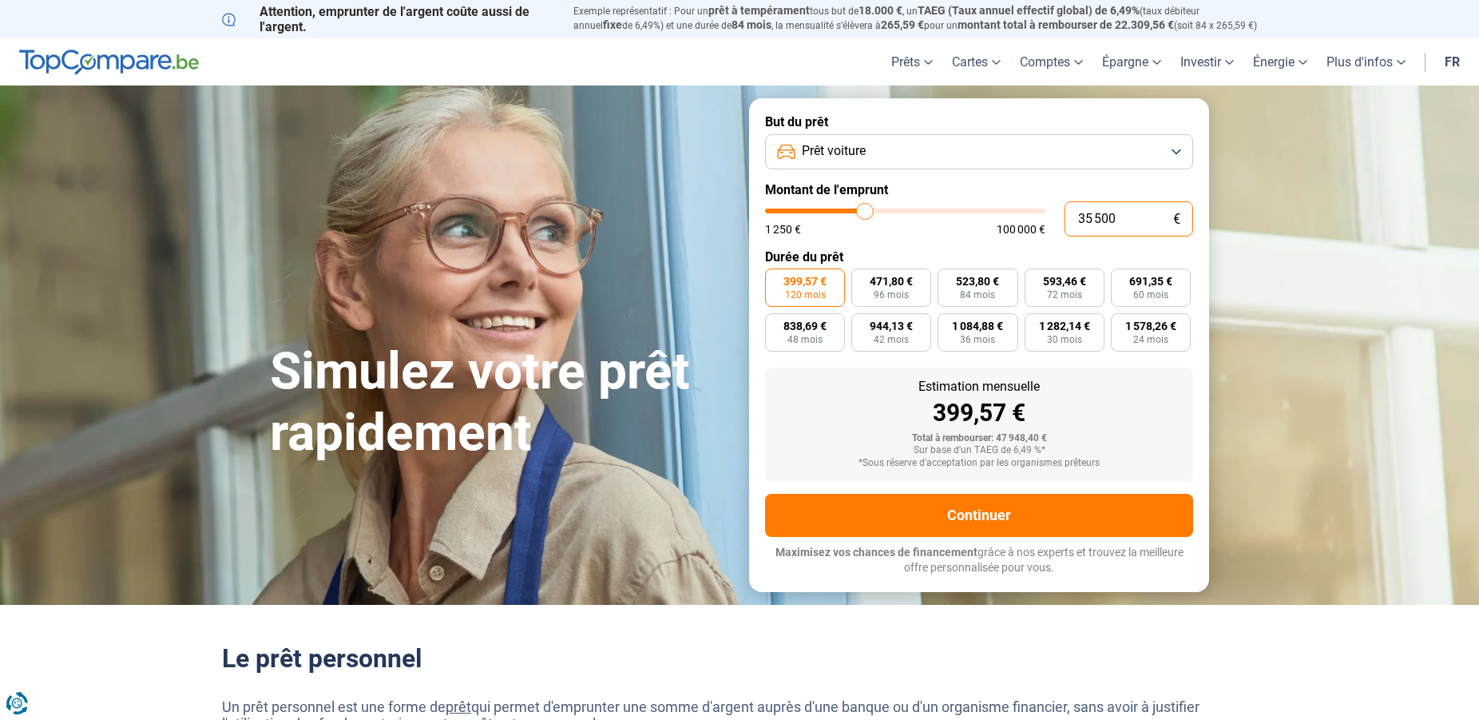
type input "3500"
type input "355"
type input "1250"
type input "35"
type input "1250"
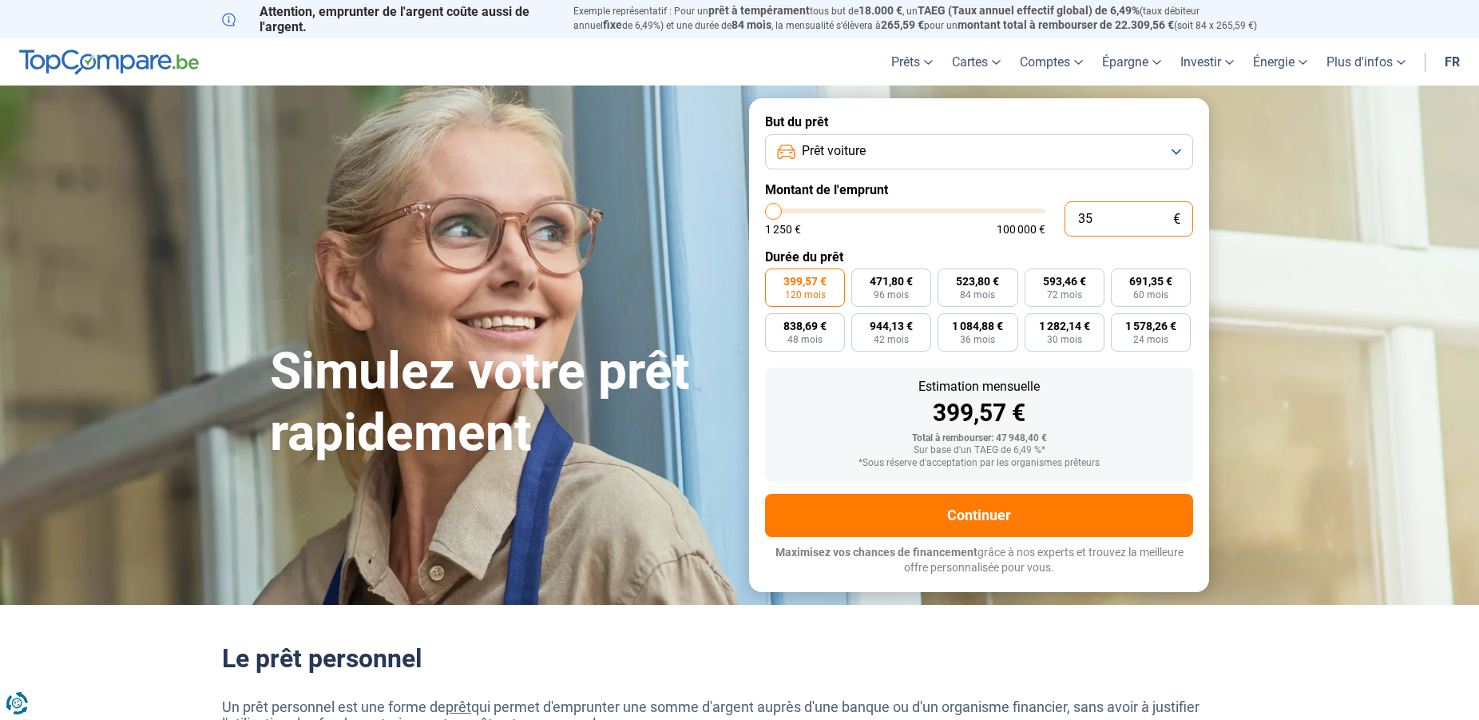
type input "1 250"
type input "1250"
radio input "true"
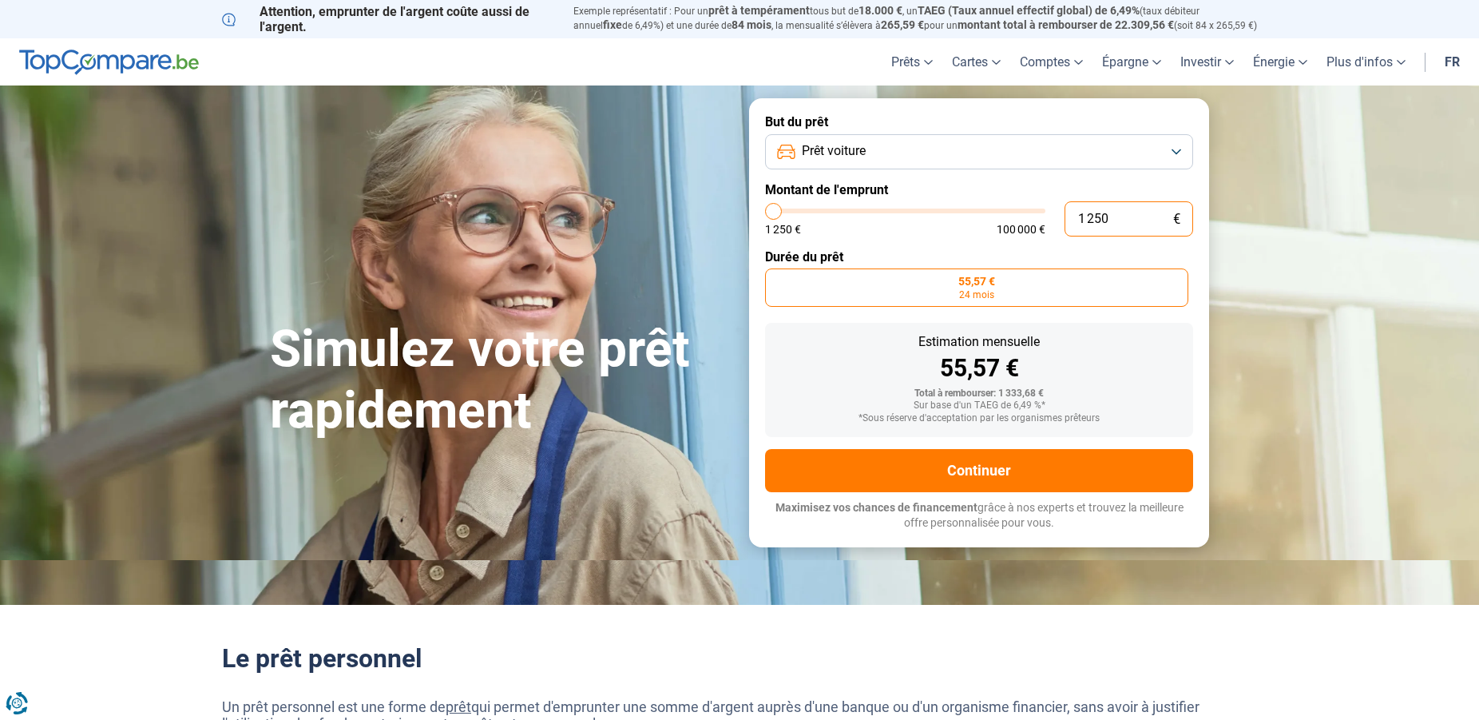
type input "12 500"
type input "12500"
type input "125 000"
type input "100000"
type input "100 000"
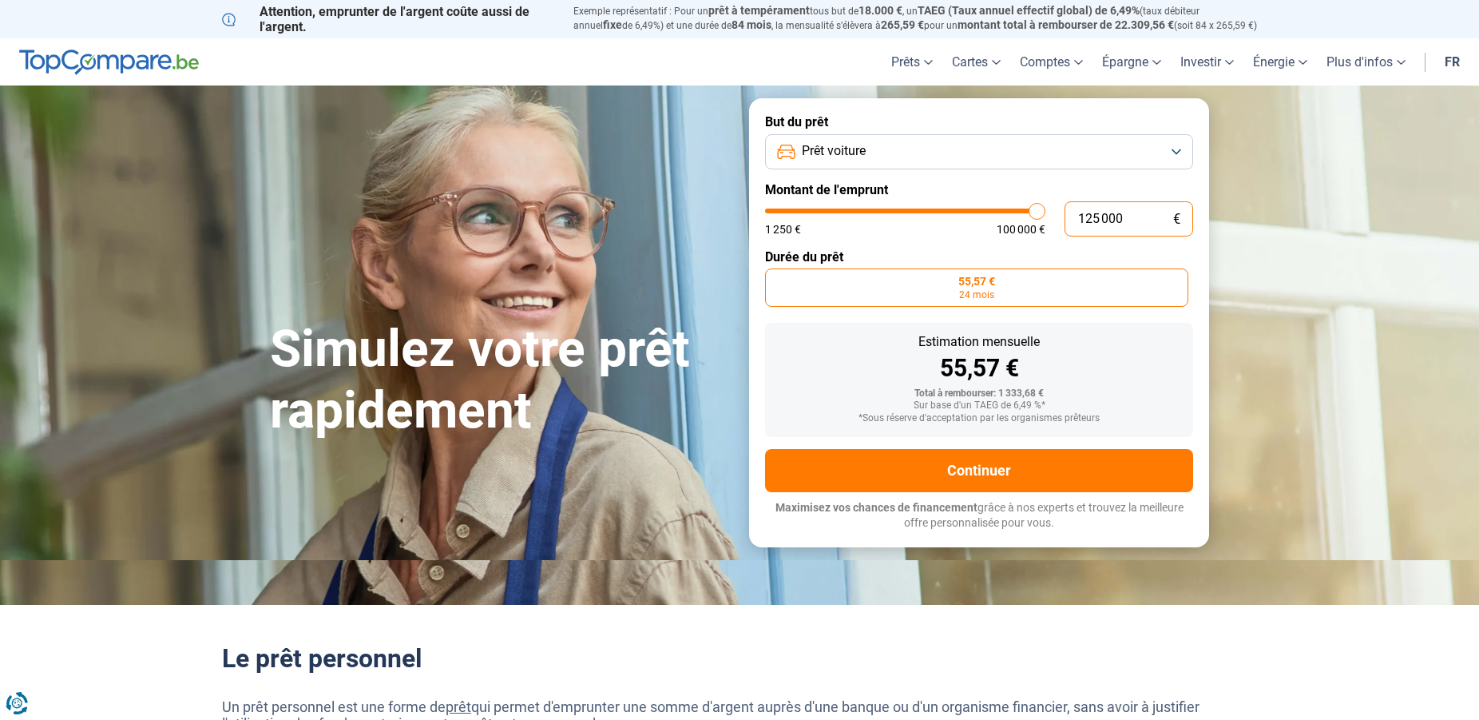
type input "100000"
radio input "false"
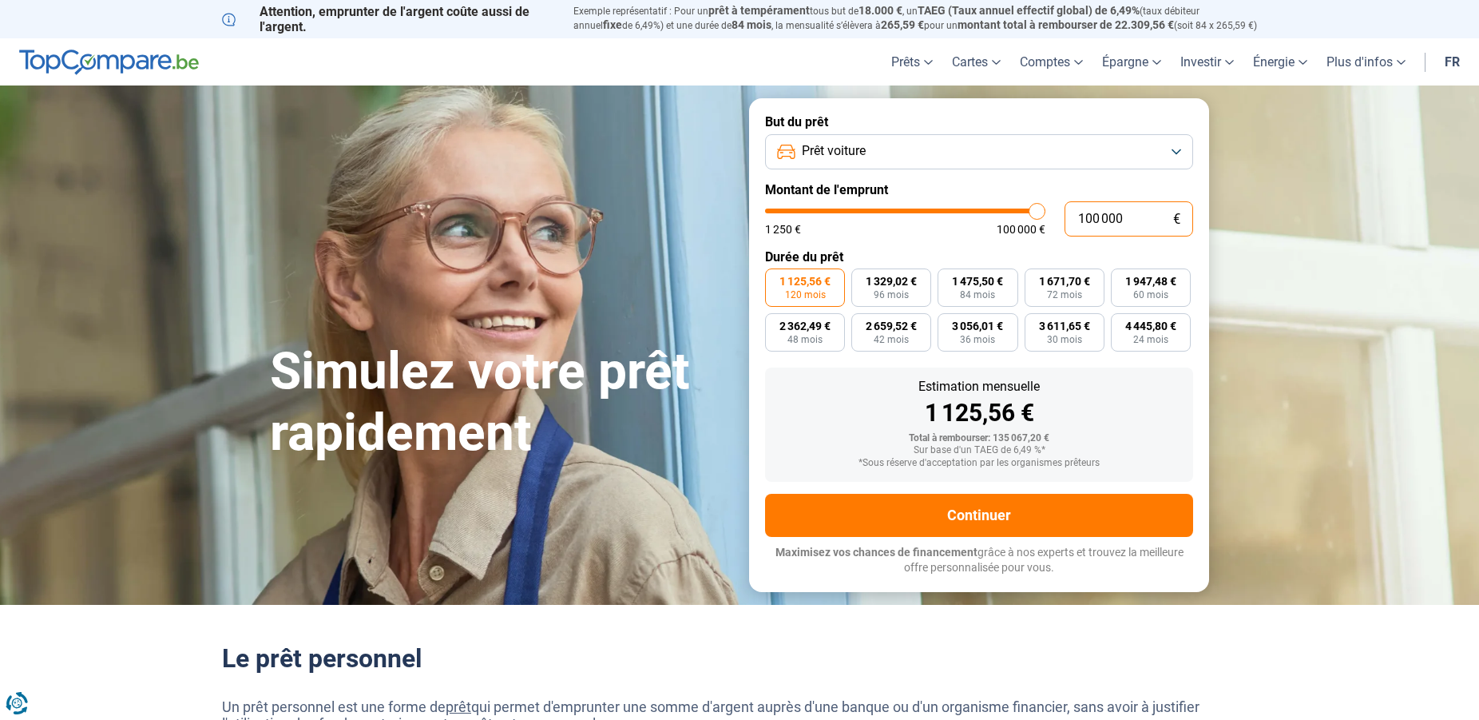
type input "10 000"
type input "10000"
type input "1 000"
type input "1250"
type input "100"
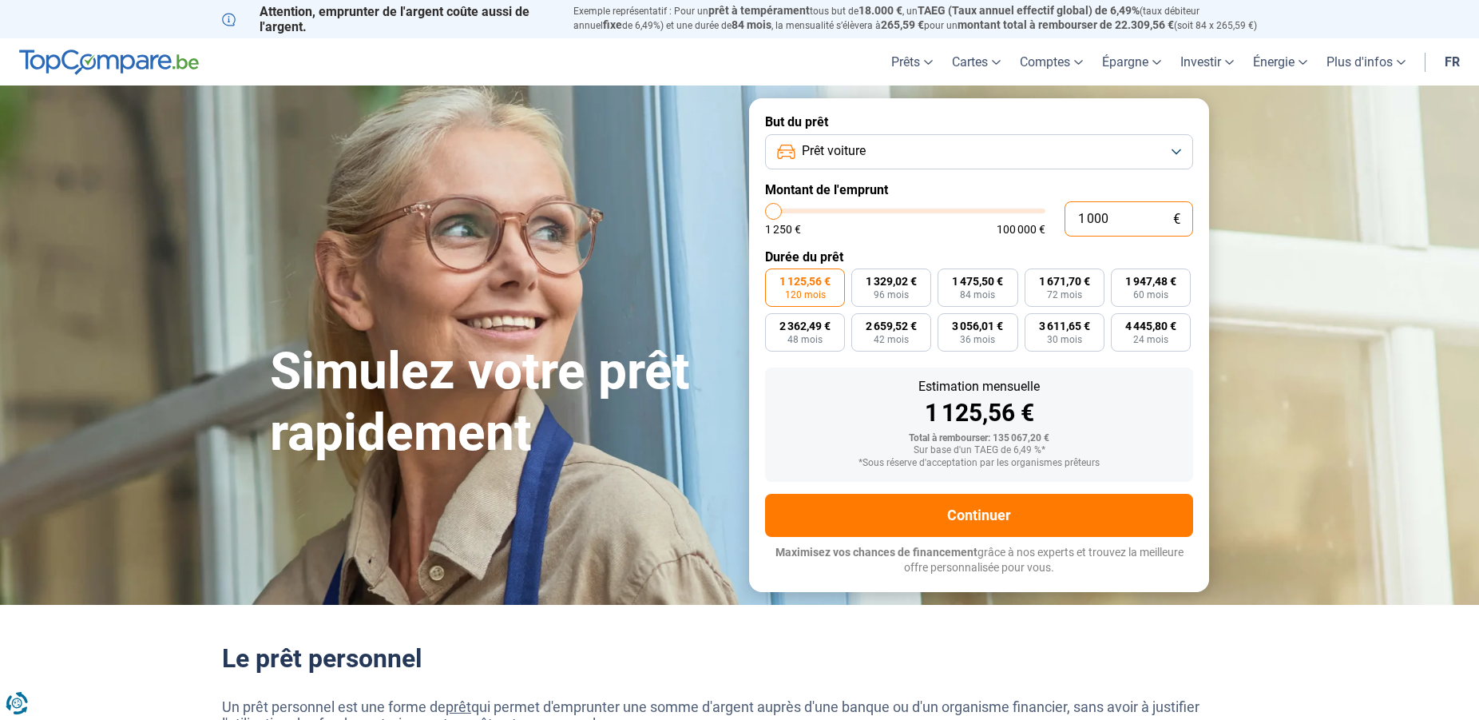
type input "1250"
type input "10"
type input "1250"
type input "1"
type input "1250"
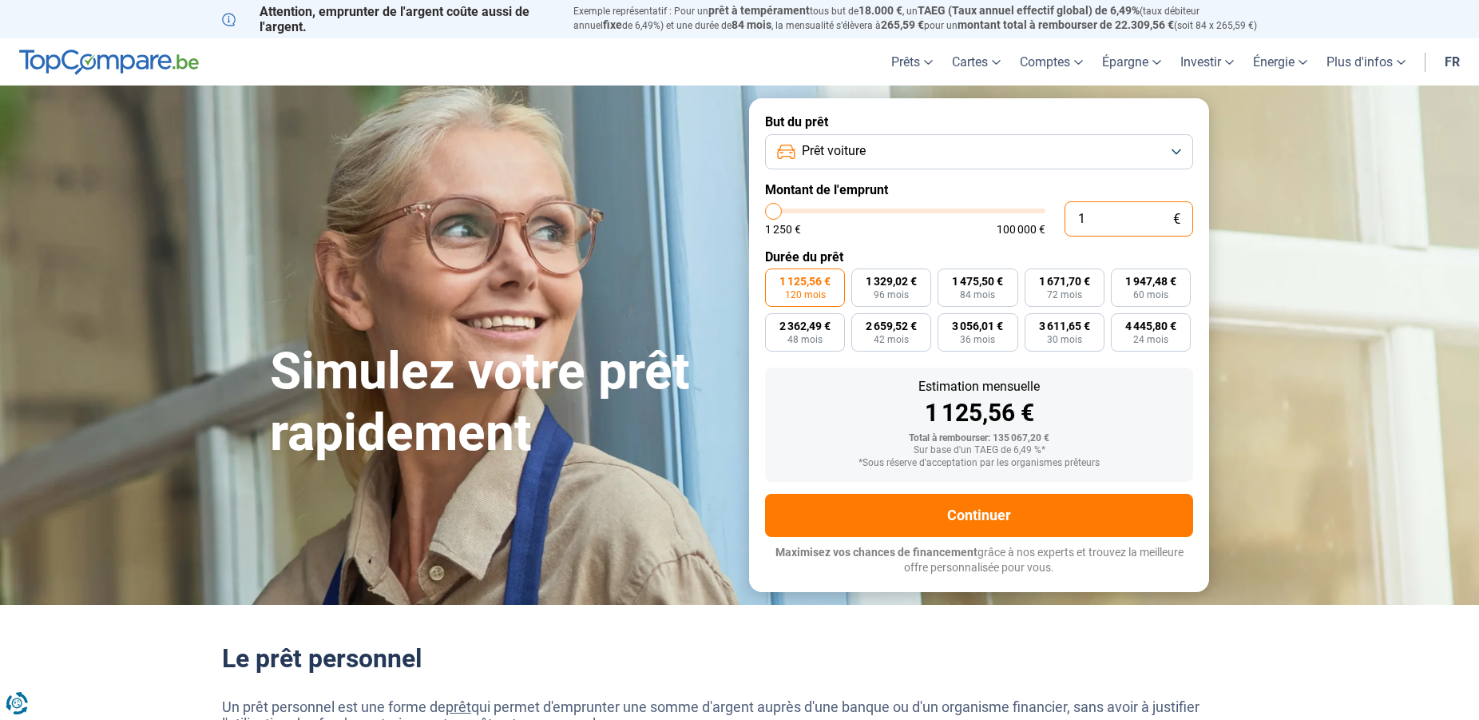
type input "0"
type input "1250"
type input "3"
type input "1250"
type input "35"
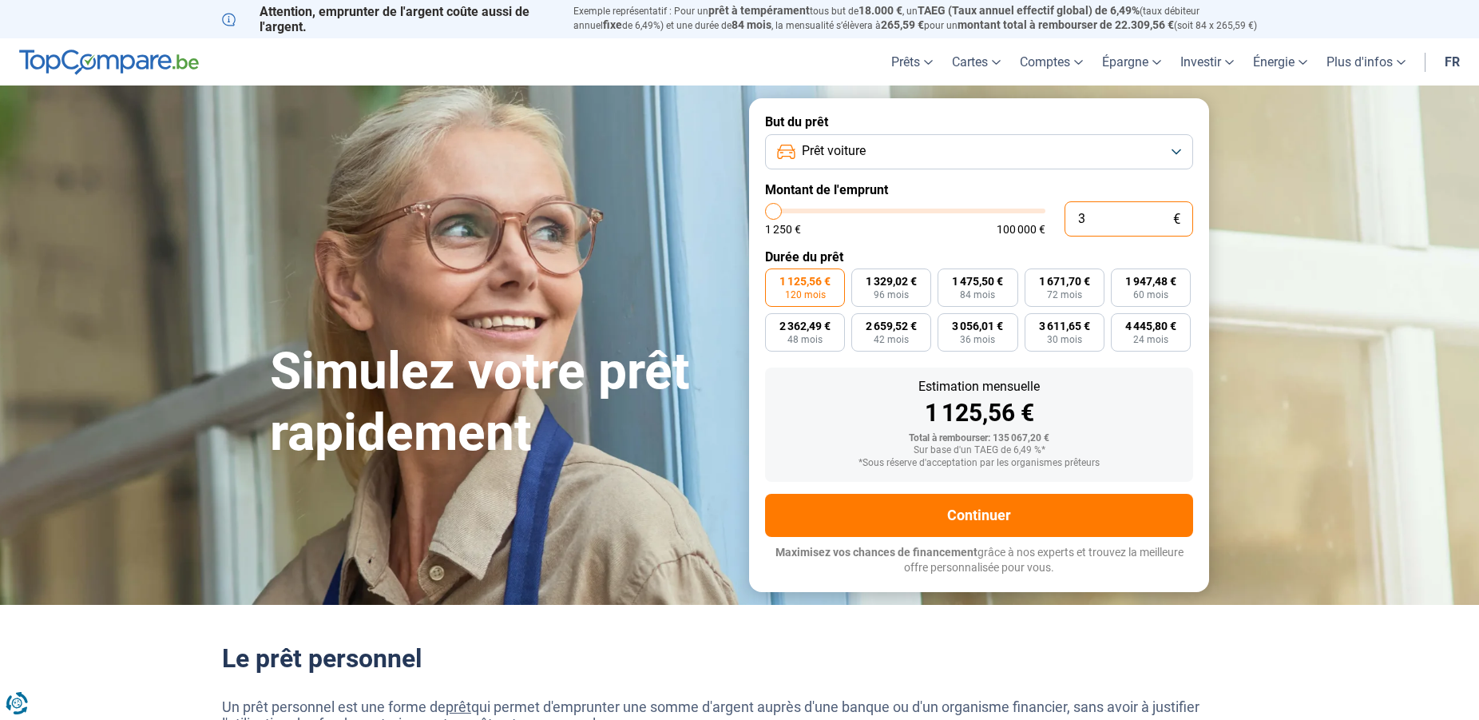
type input "1250"
type input "358"
type input "1250"
type input "1 250"
type input "1250"
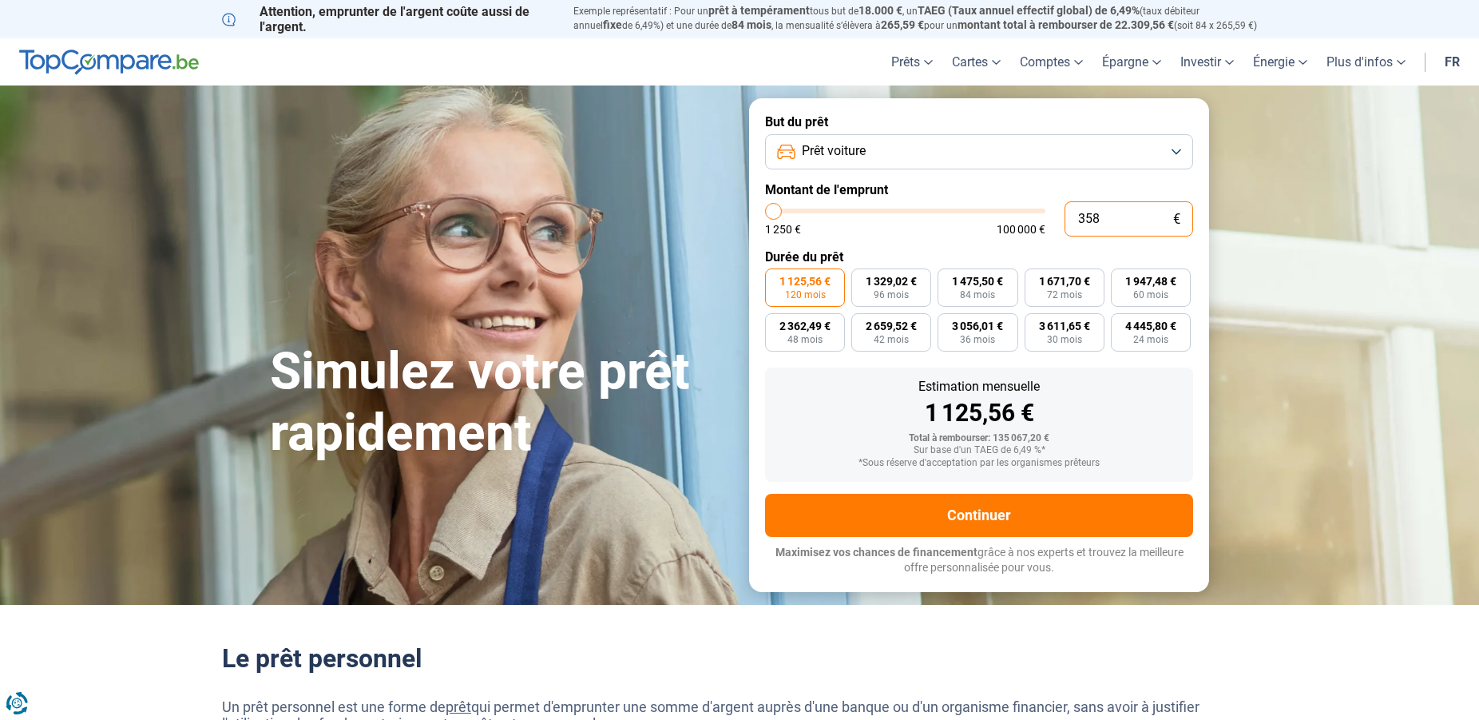
radio input "true"
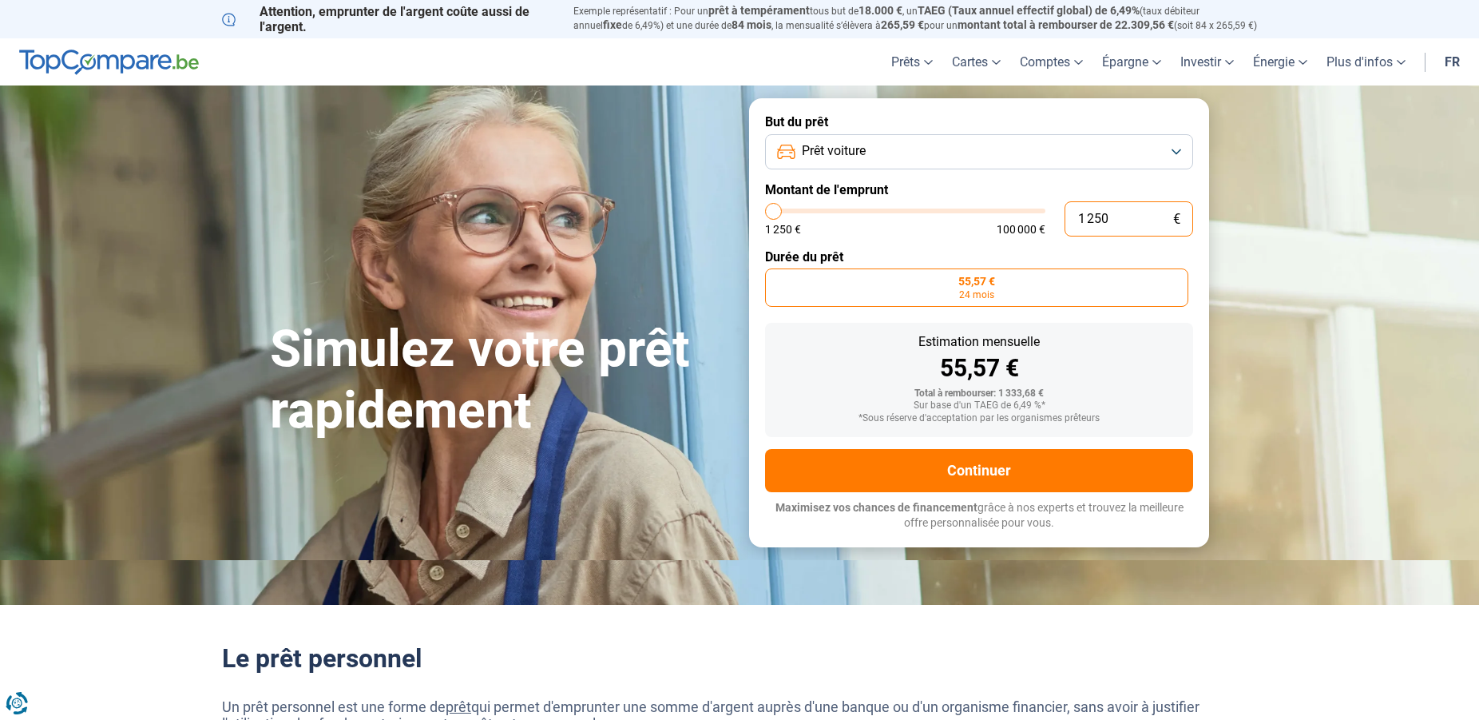
type input "125"
type input "1250"
type input "1 250"
type input "1250"
type input "125"
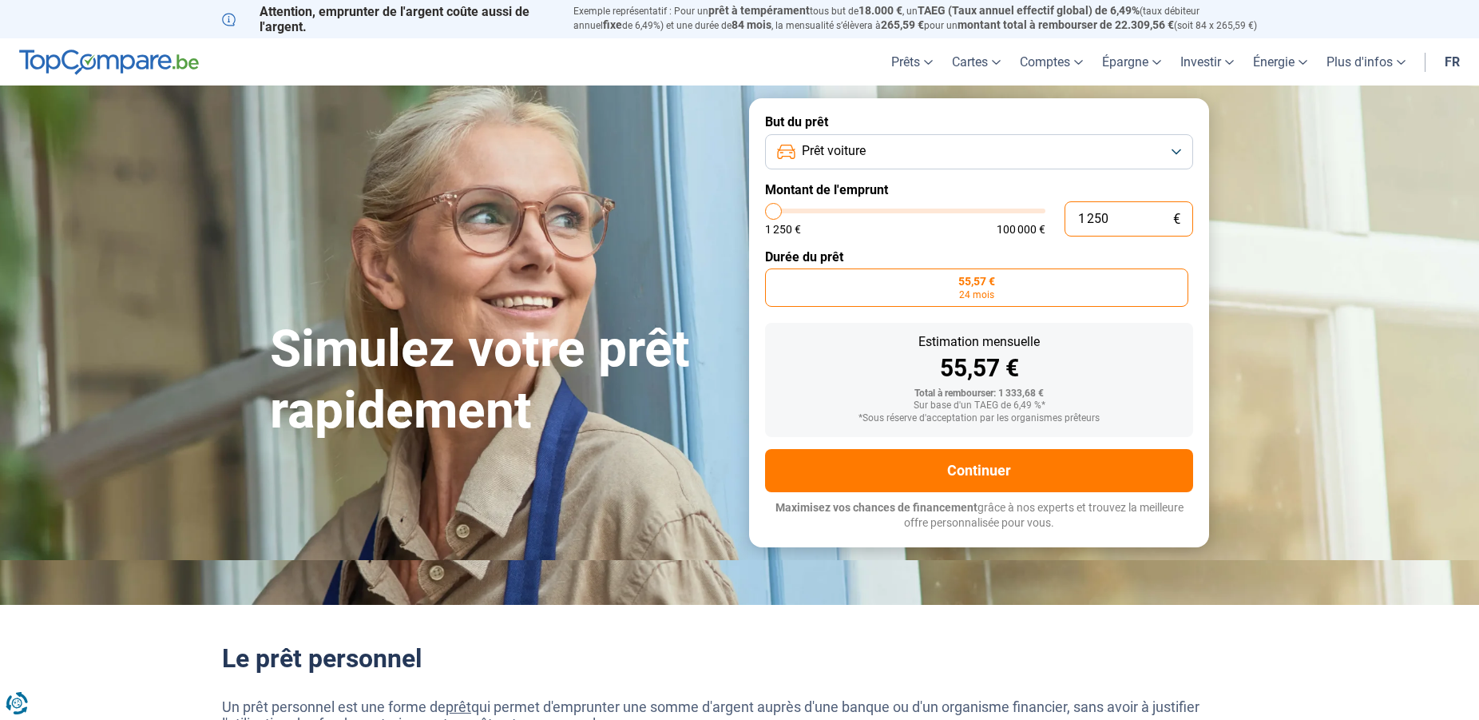
type input "1250"
type input "12"
type input "1250"
type input "1"
type input "1250"
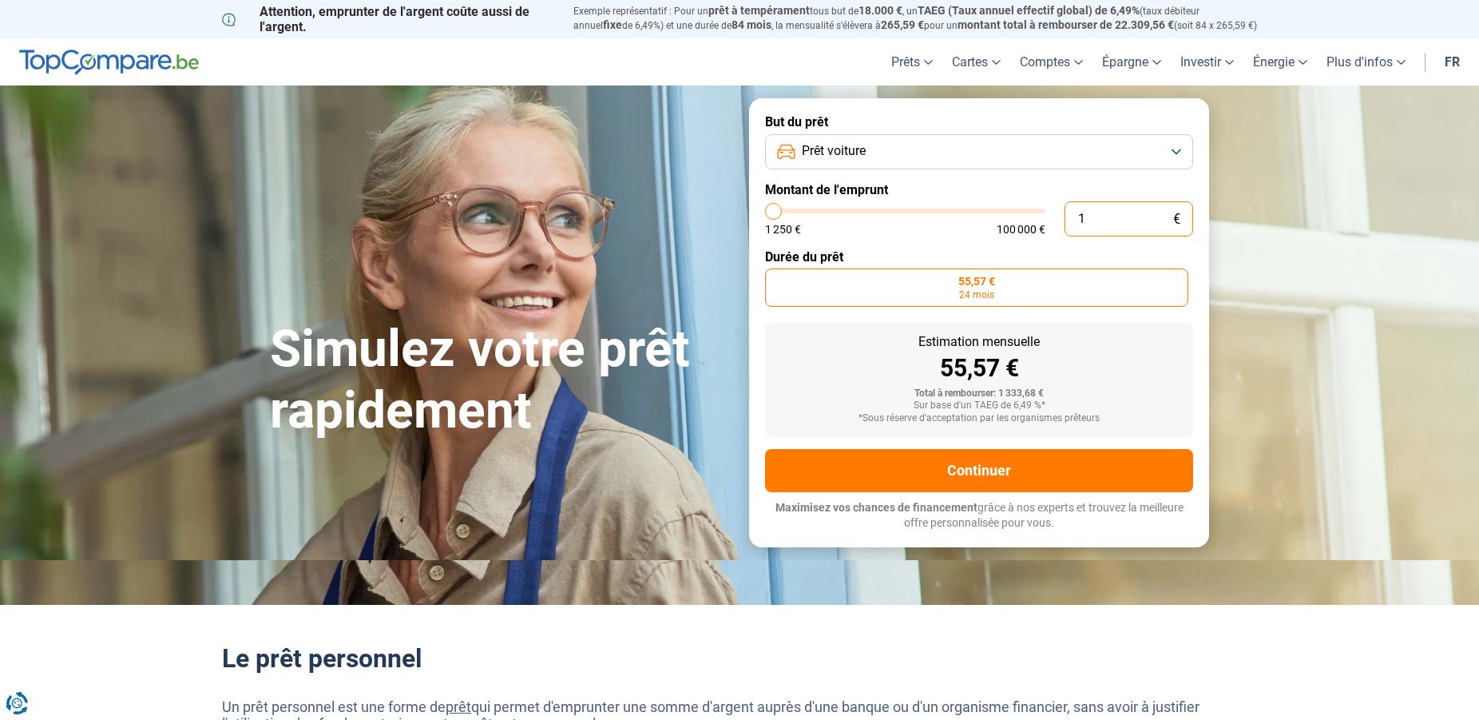
type input "0"
type input "1250"
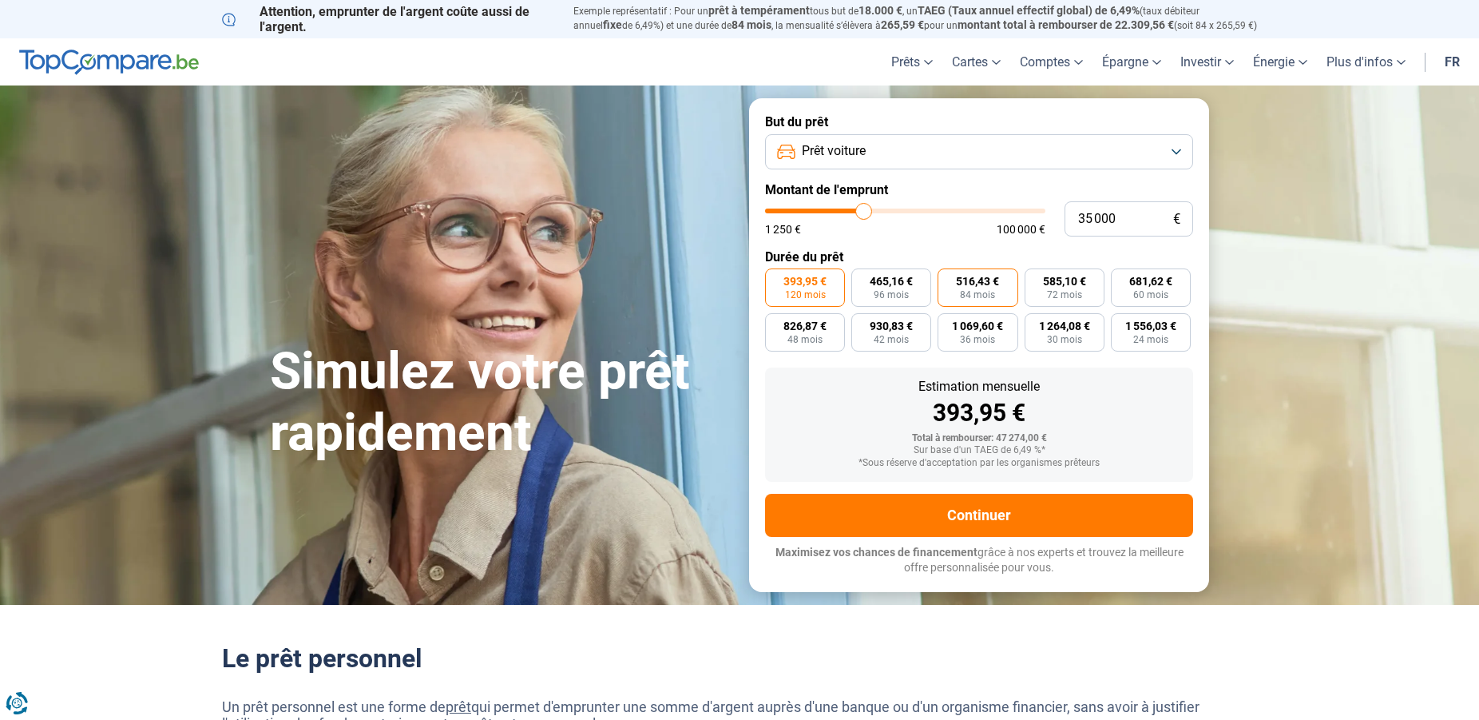
click at [980, 288] on label "516,43 € 84 mois" at bounding box center [978, 287] width 80 height 38
click at [948, 279] on input "516,43 € 84 mois" at bounding box center [943, 273] width 10 height 10
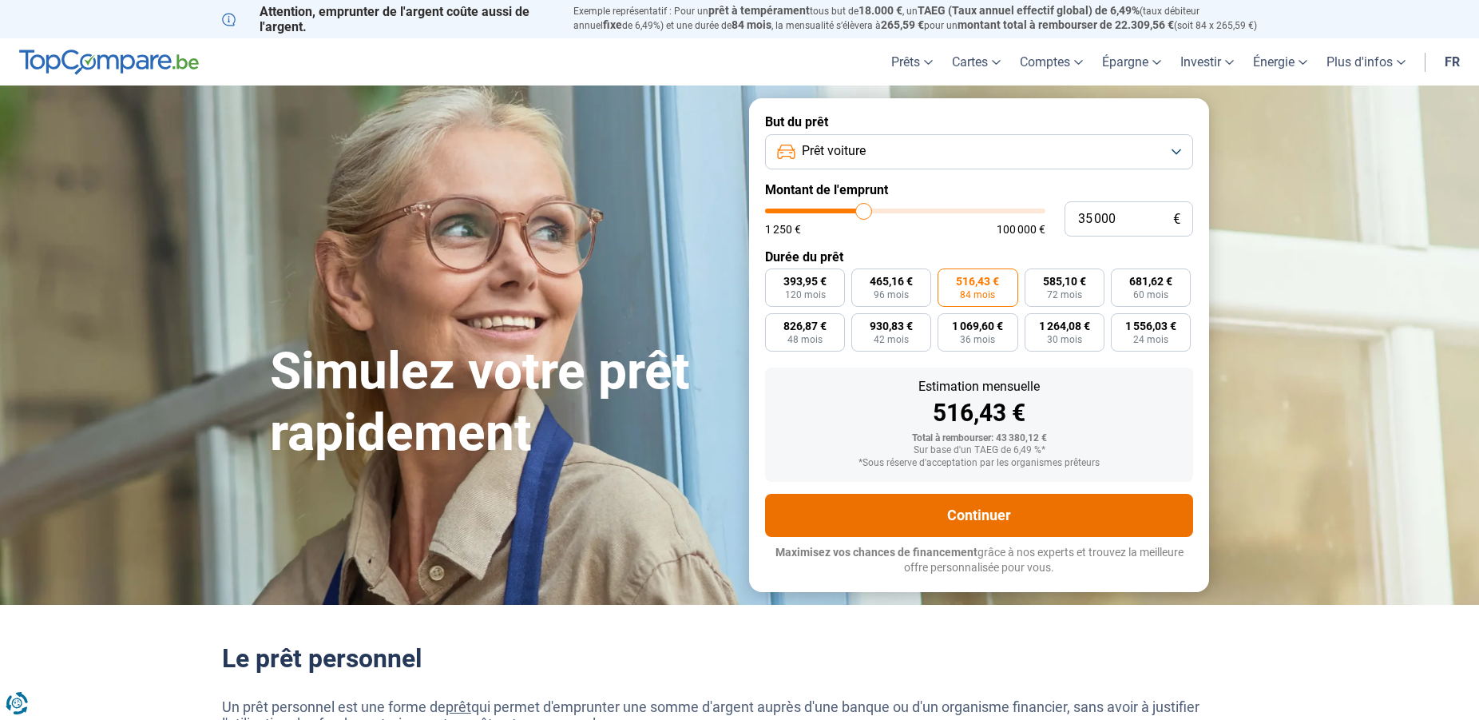
click at [978, 514] on button "Continuer" at bounding box center [979, 515] width 428 height 43
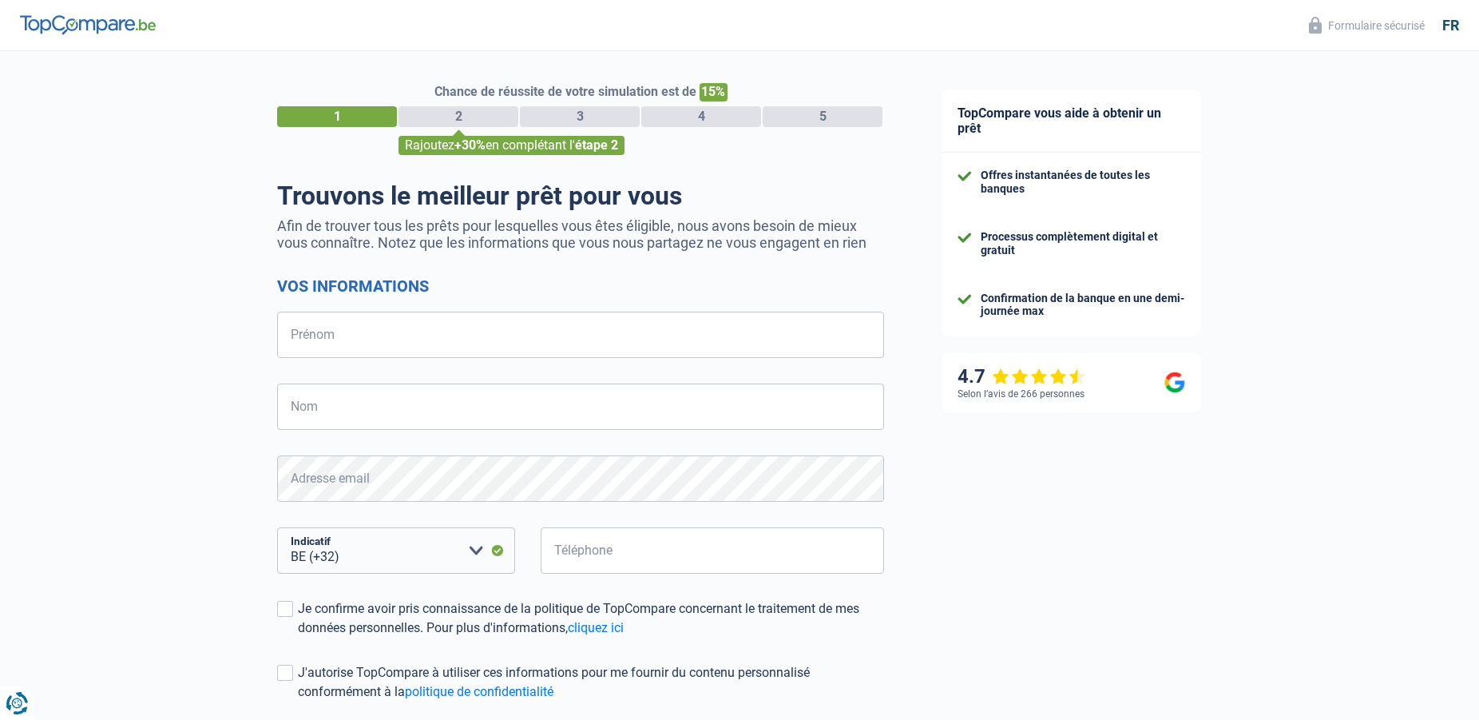
select select "32"
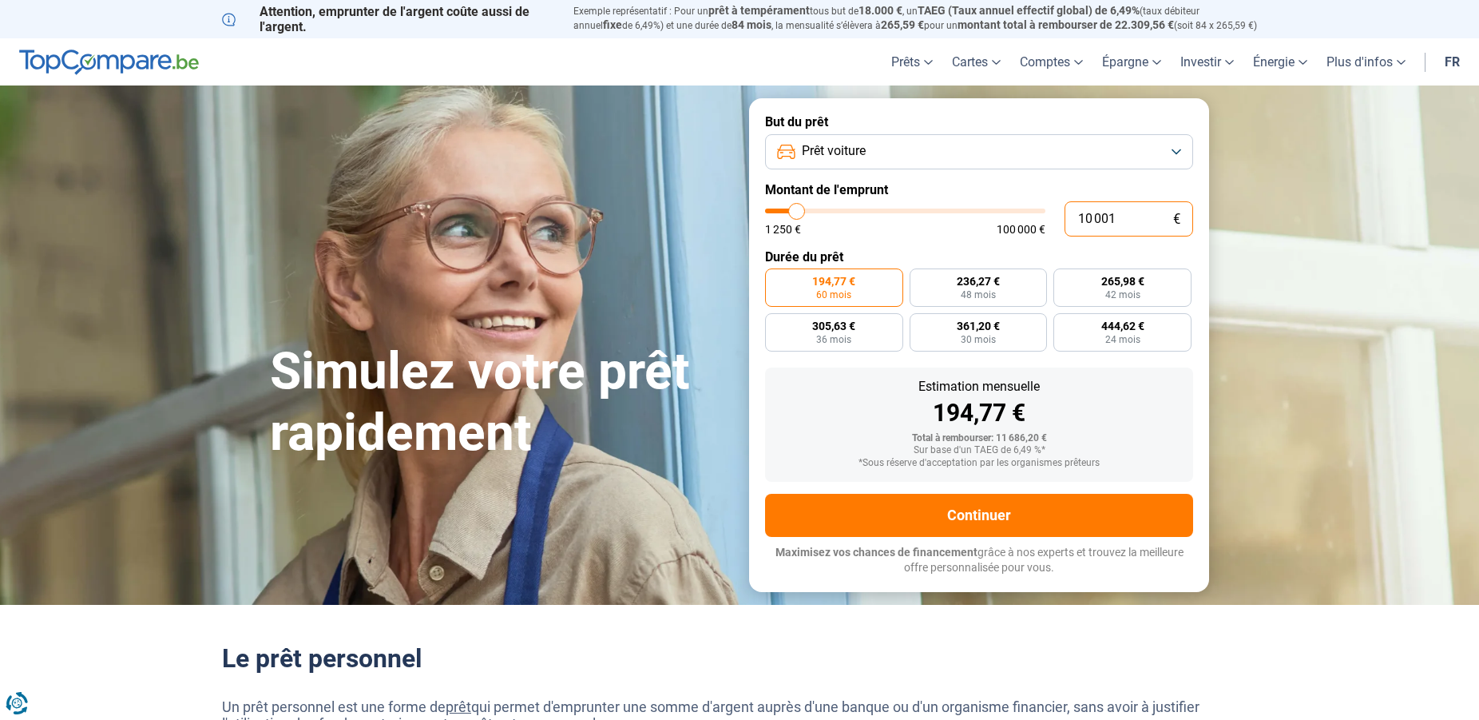
click at [1130, 220] on input "10 001" at bounding box center [1128, 218] width 129 height 35
type input "1 000"
type input "1250"
type input "100"
type input "1250"
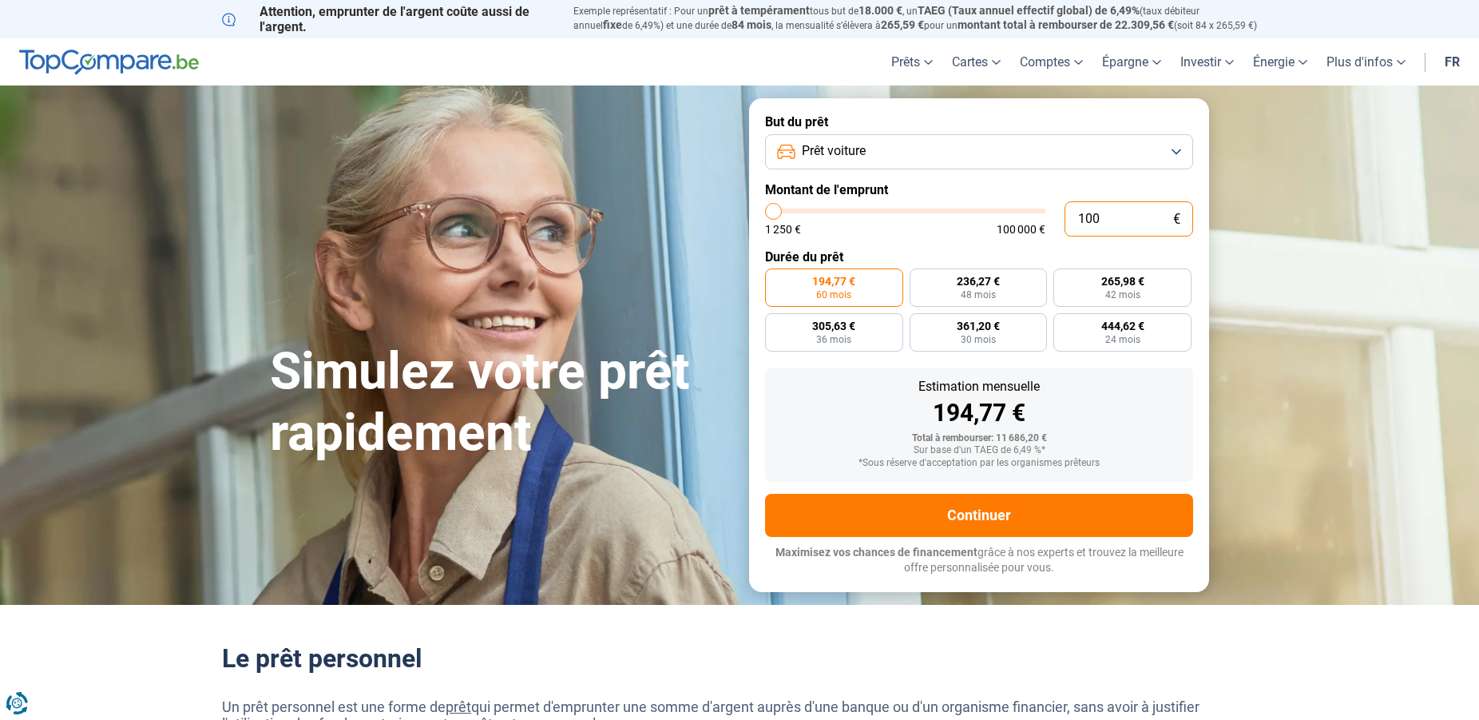
type input "10"
type input "1250"
type input "1"
type input "1250"
type input "0"
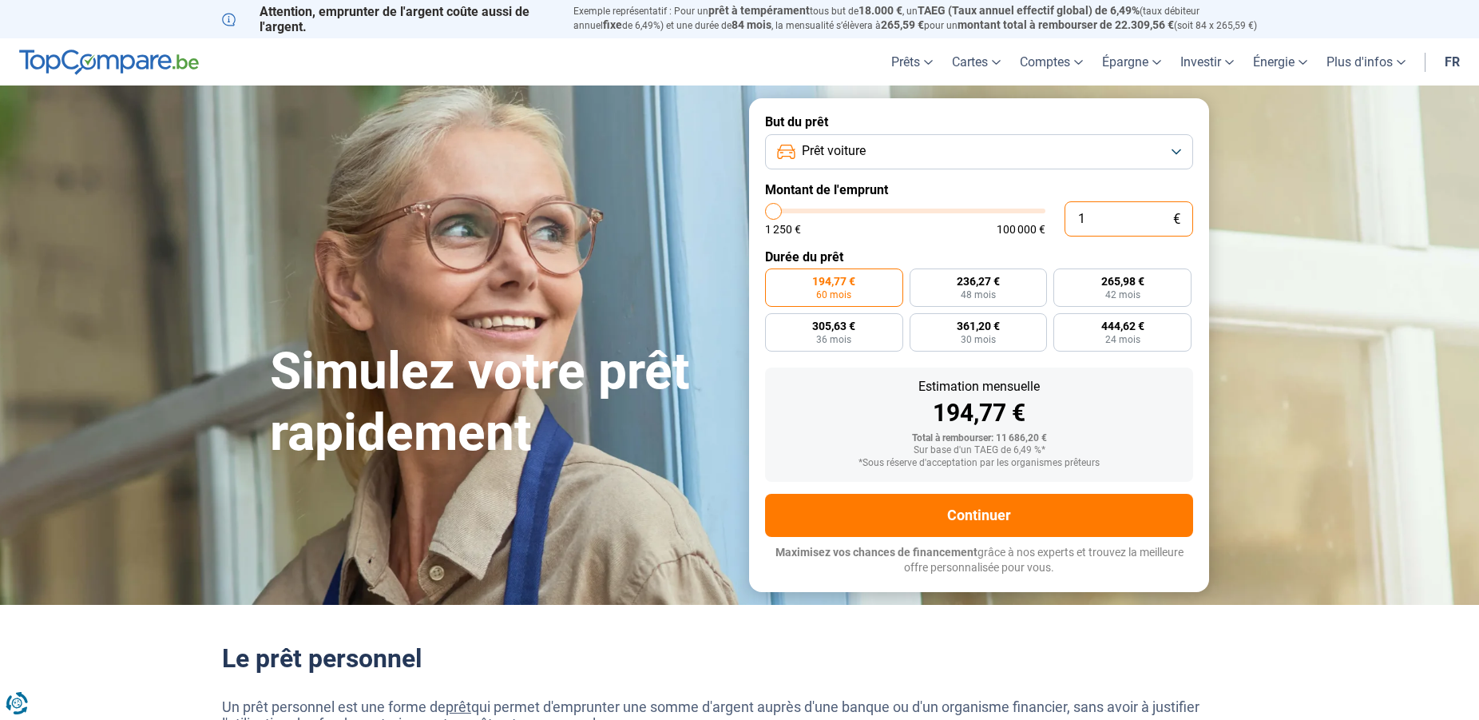
type input "1250"
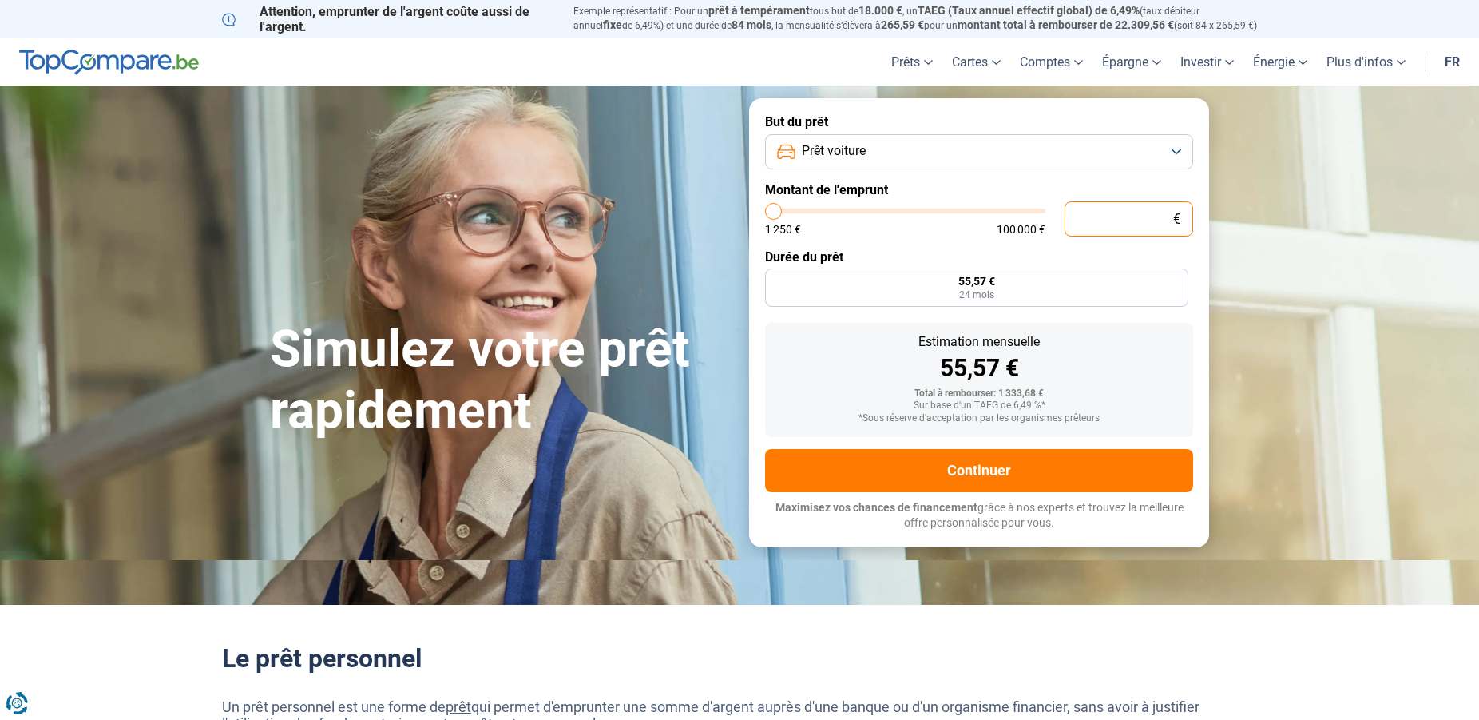
type input "1 250"
type input "1250"
radio input "true"
type input "125"
type input "1250"
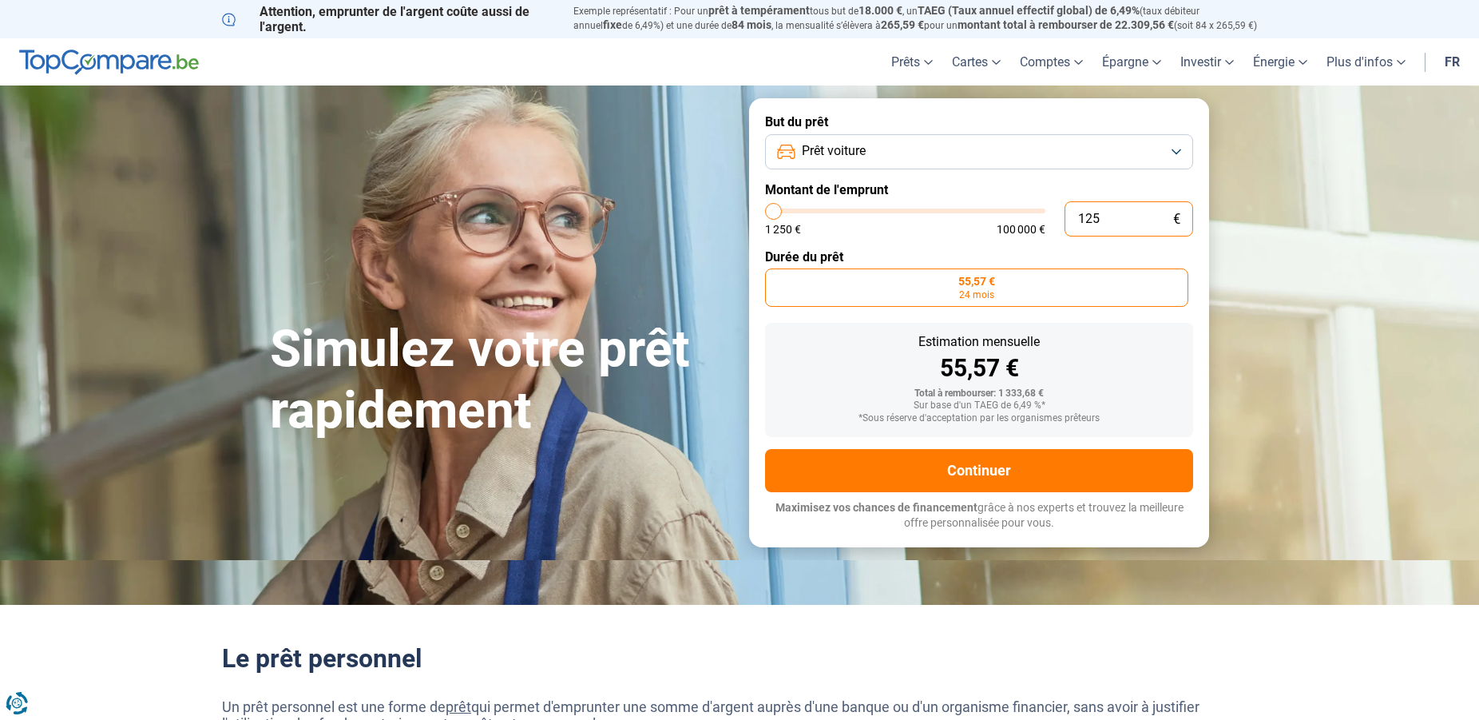
type input "12"
type input "1250"
type input "1"
type input "1250"
type input "0"
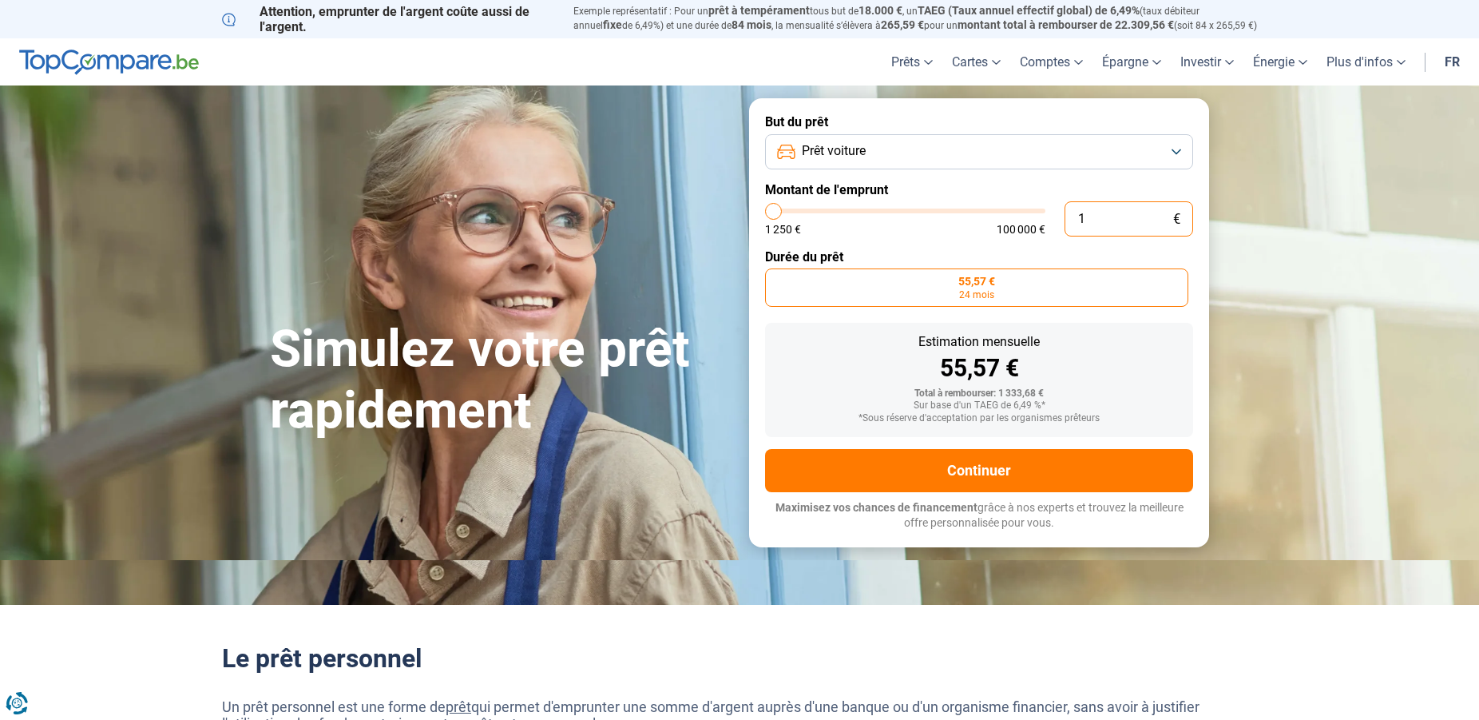
type input "1250"
type input "3"
type input "1250"
type input "30"
type input "1250"
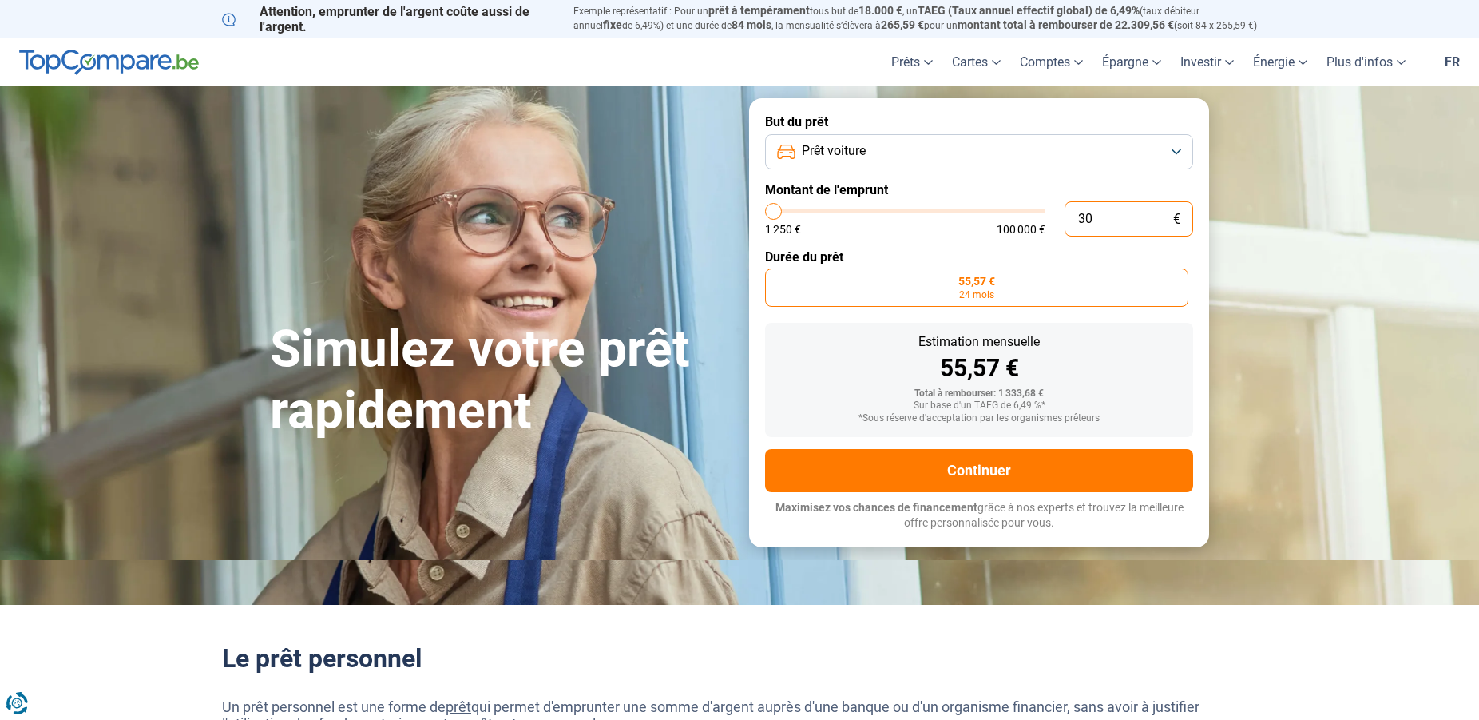
type input "300"
type input "1250"
type input "3 000"
type input "3000"
radio input "false"
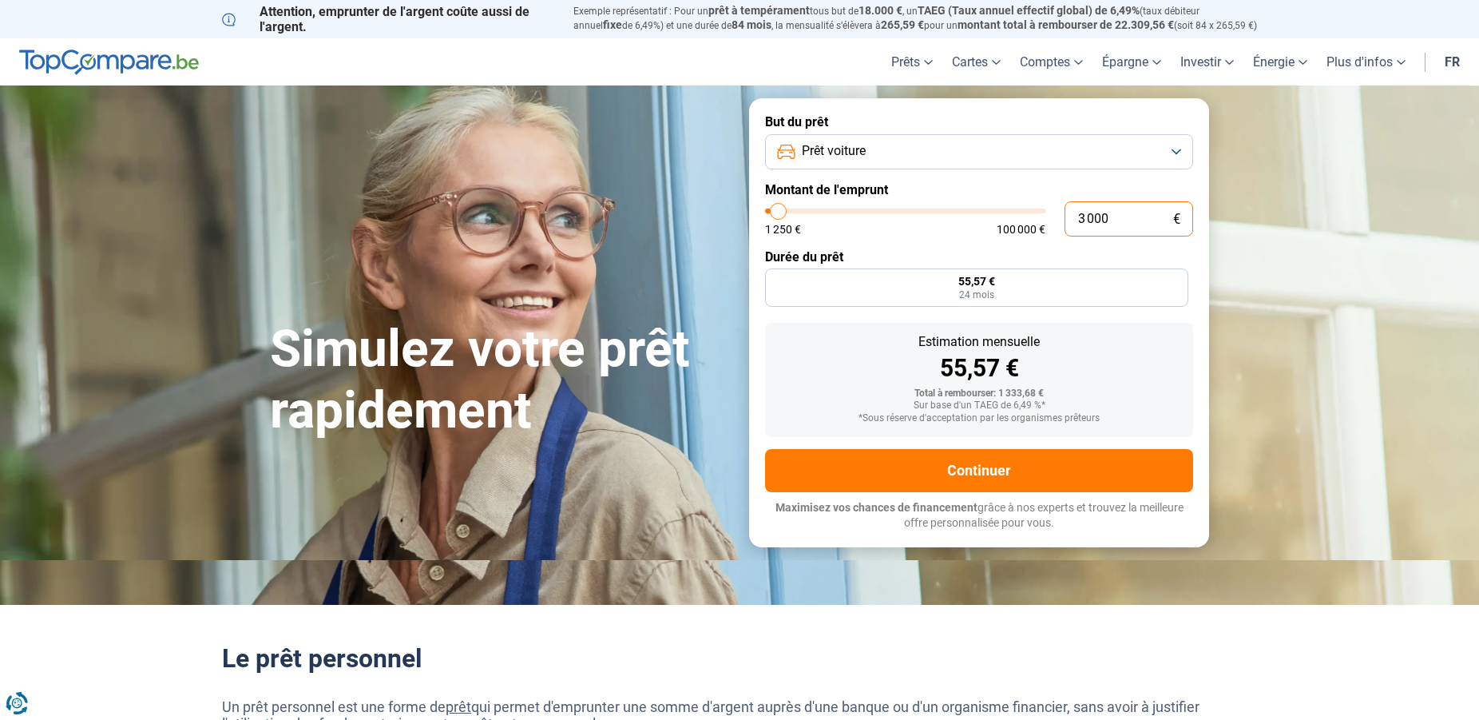
type input "30 000"
type input "30000"
radio input "false"
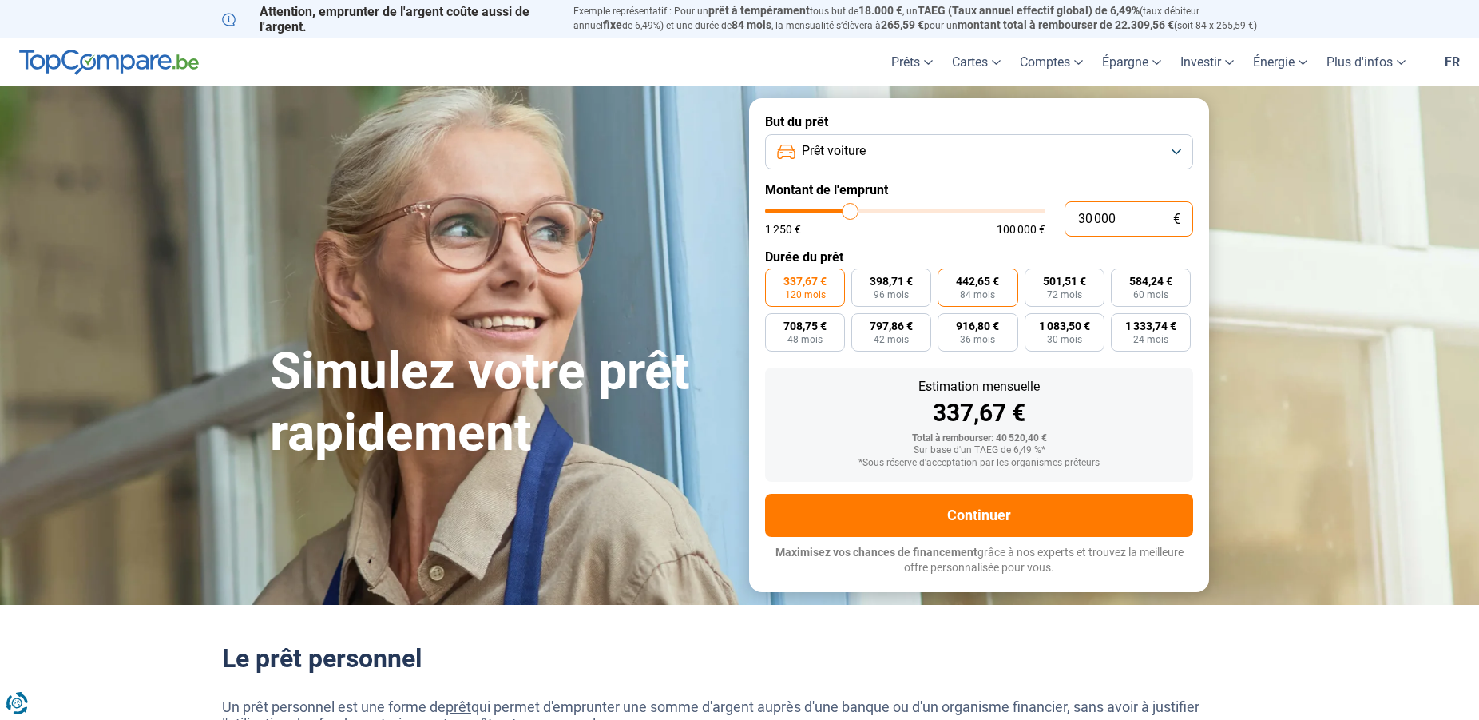
type input "30 000"
click at [983, 279] on span "442,65 €" at bounding box center [977, 281] width 43 height 11
click at [948, 279] on input "442,65 € 84 mois" at bounding box center [943, 273] width 10 height 10
radio input "true"
click at [1121, 218] on input "30 000" at bounding box center [1128, 218] width 129 height 35
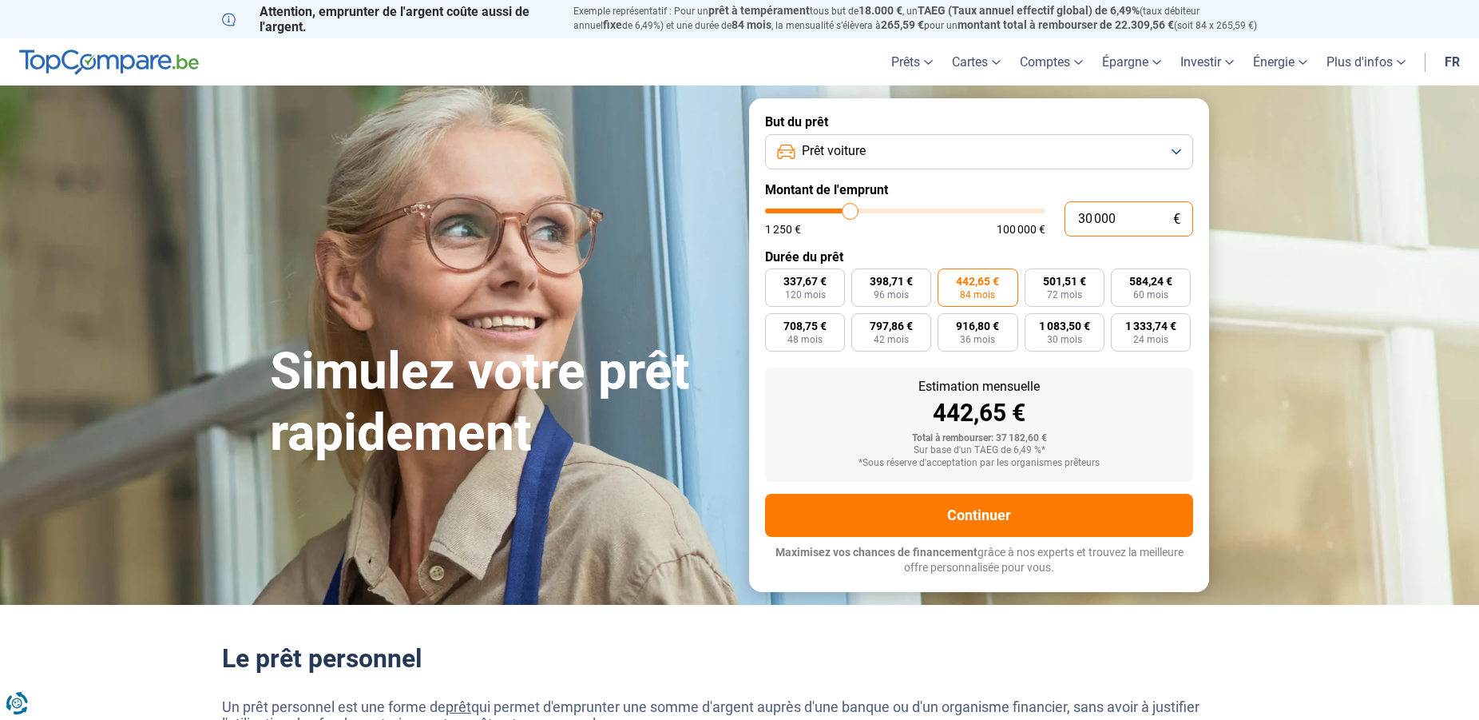
type input "3 000"
type input "3000"
type input "300"
type input "1250"
type input "30"
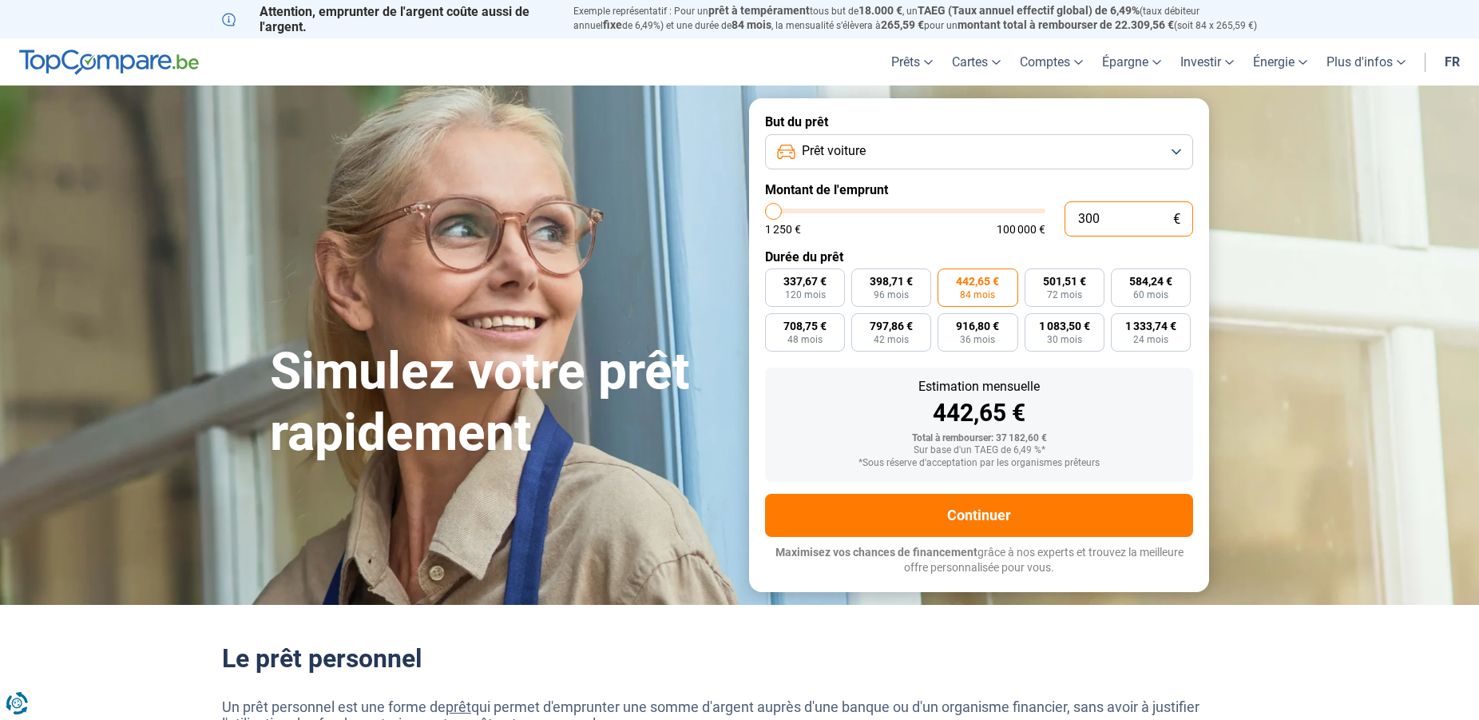
type input "1250"
type input "3"
type input "1250"
type input "0"
type input "1250"
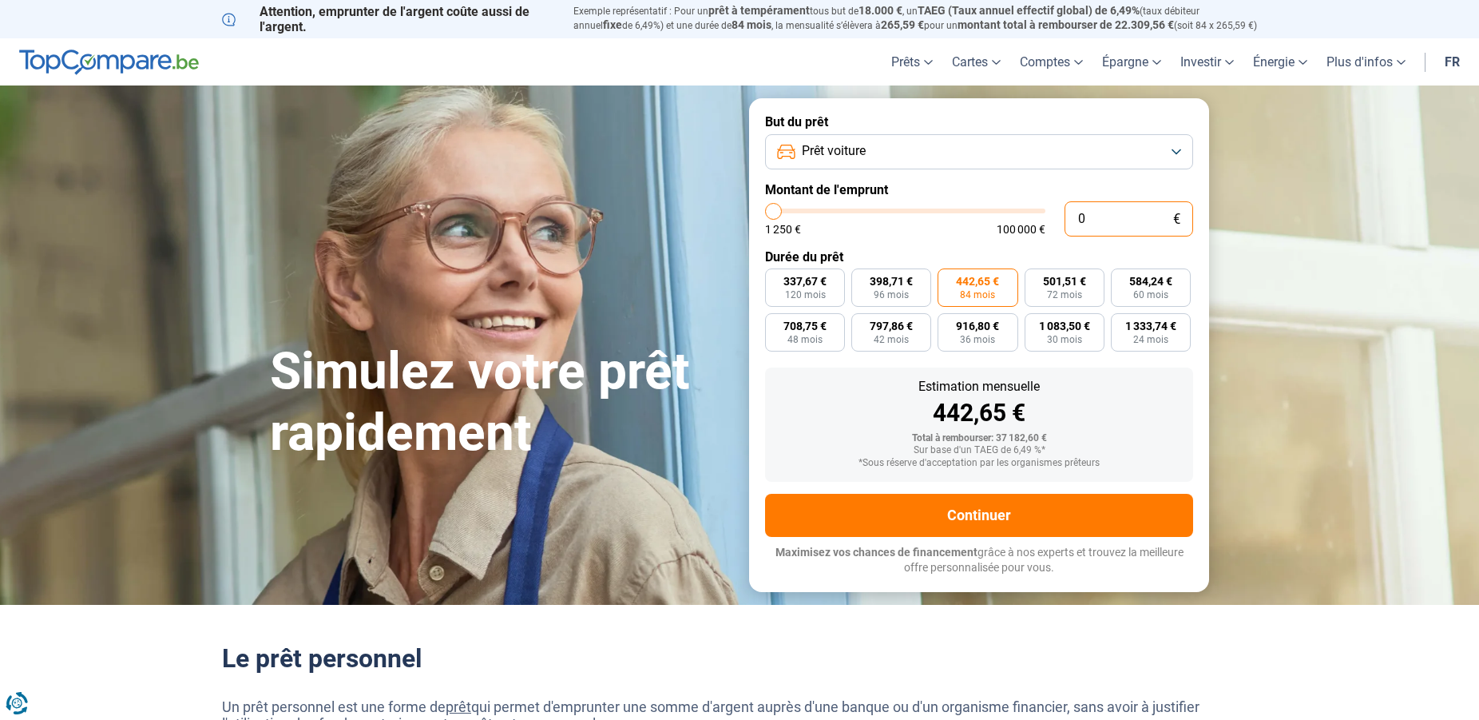
type input "2"
type input "1250"
type input "25"
type input "1250"
type input "250"
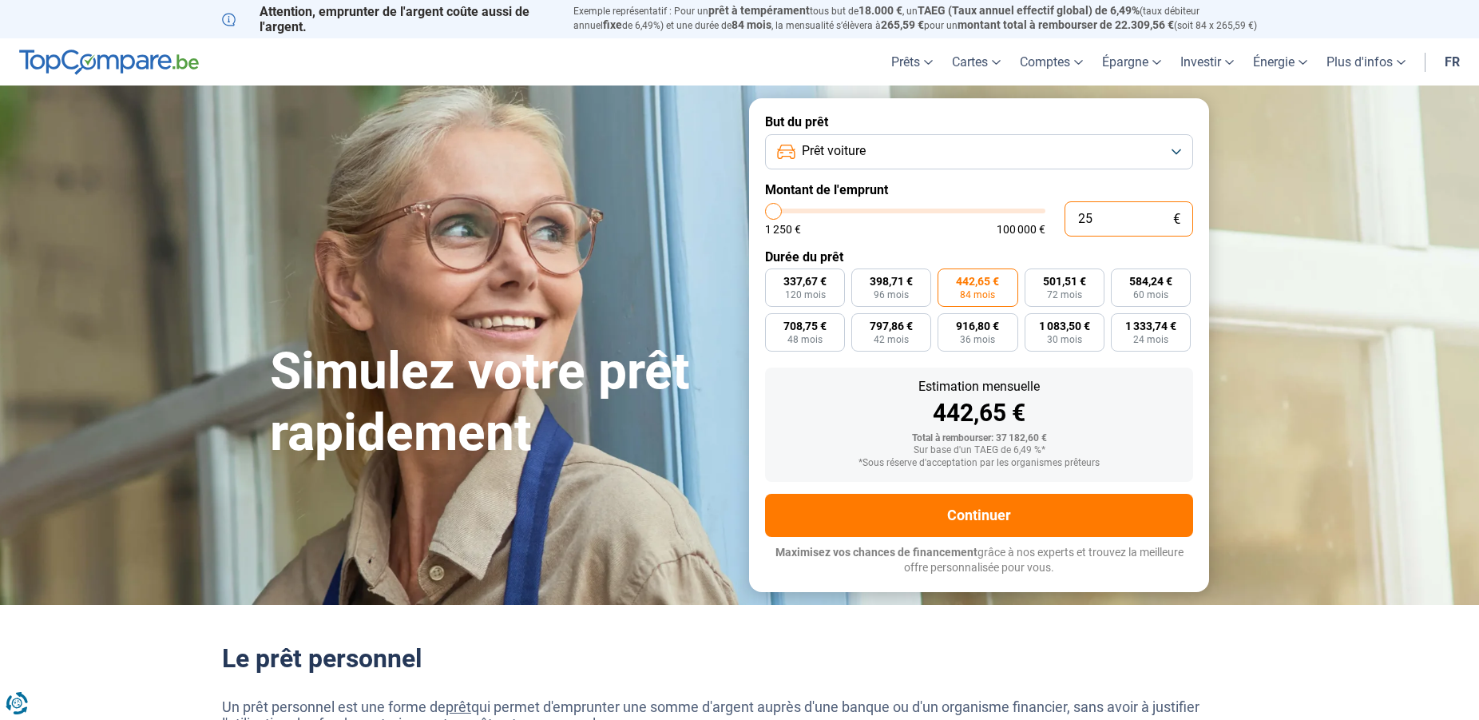
type input "1250"
type input "2 500"
type input "2500"
type input "25 000"
type input "25000"
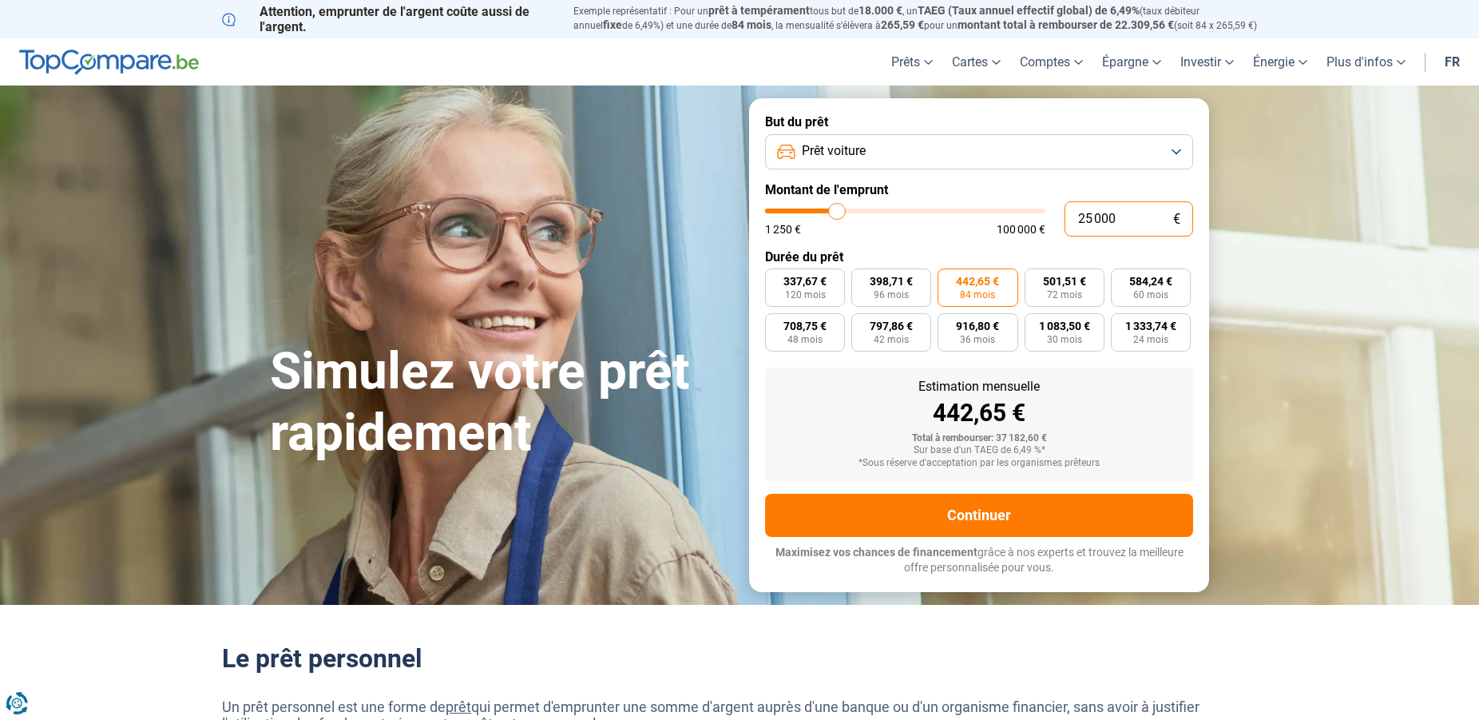
radio input "true"
